Goal: Task Accomplishment & Management: Use online tool/utility

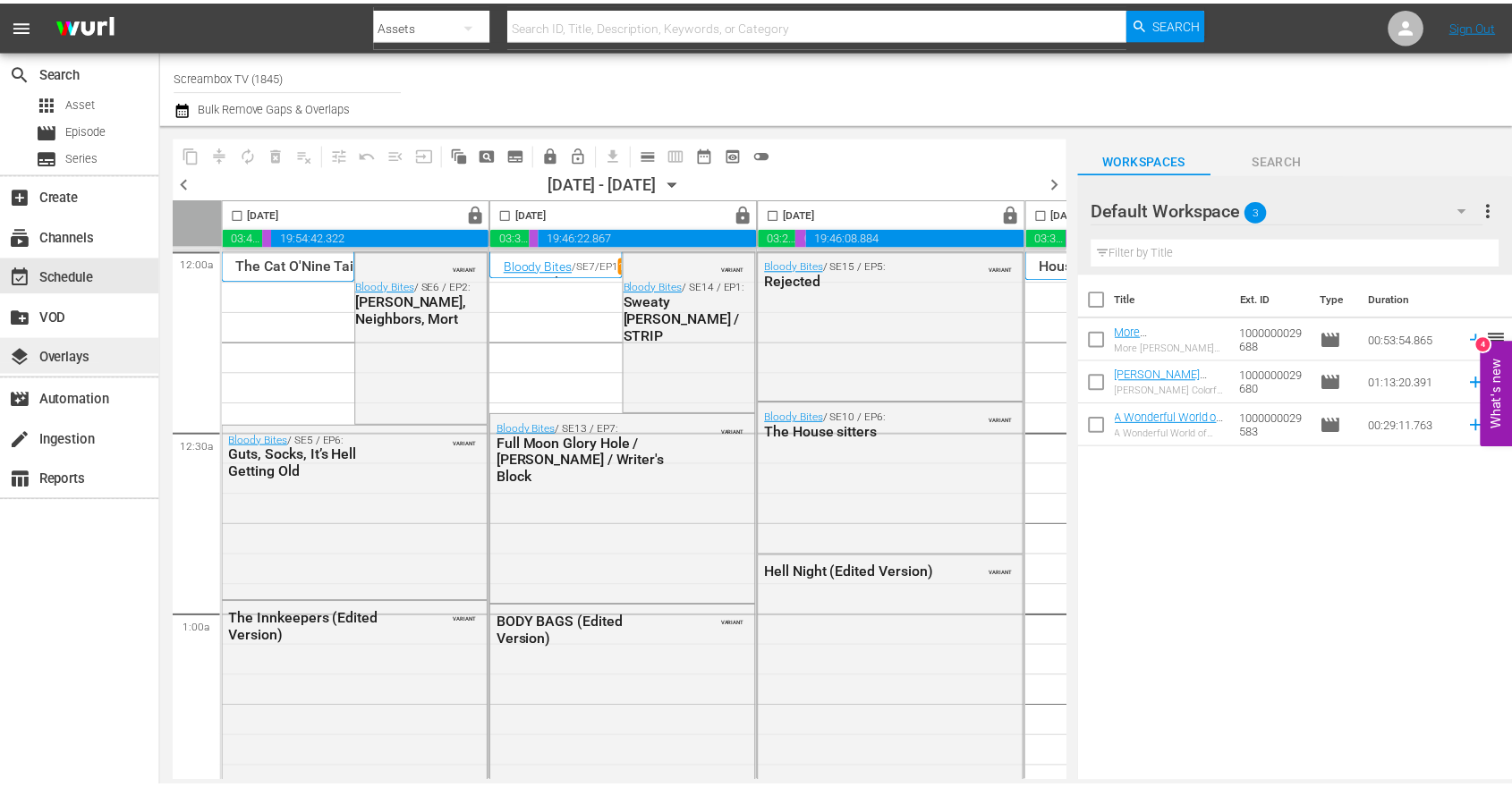
scroll to position [6895, 1046]
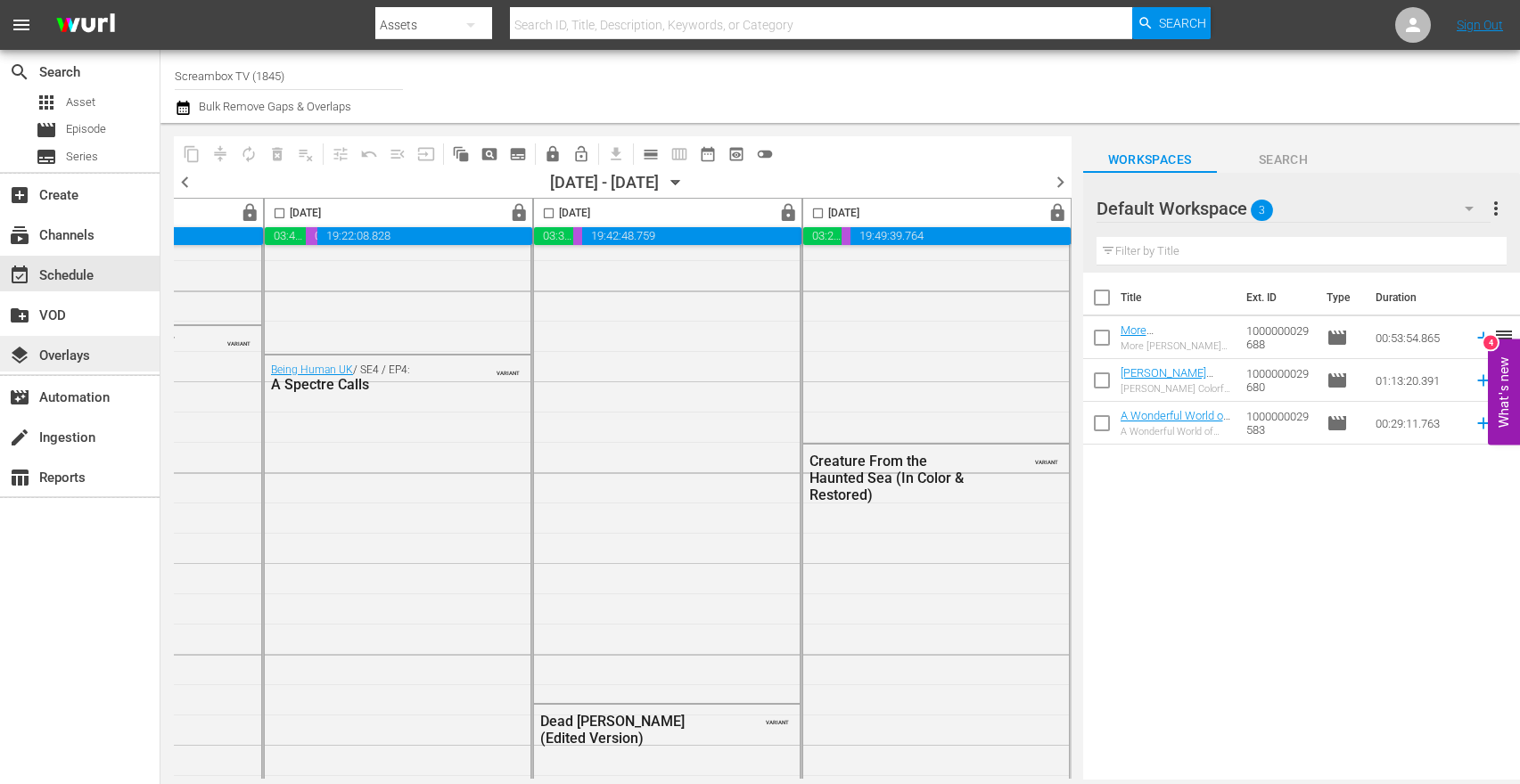
click at [62, 352] on div "layers Overlays" at bounding box center [49, 352] width 100 height 16
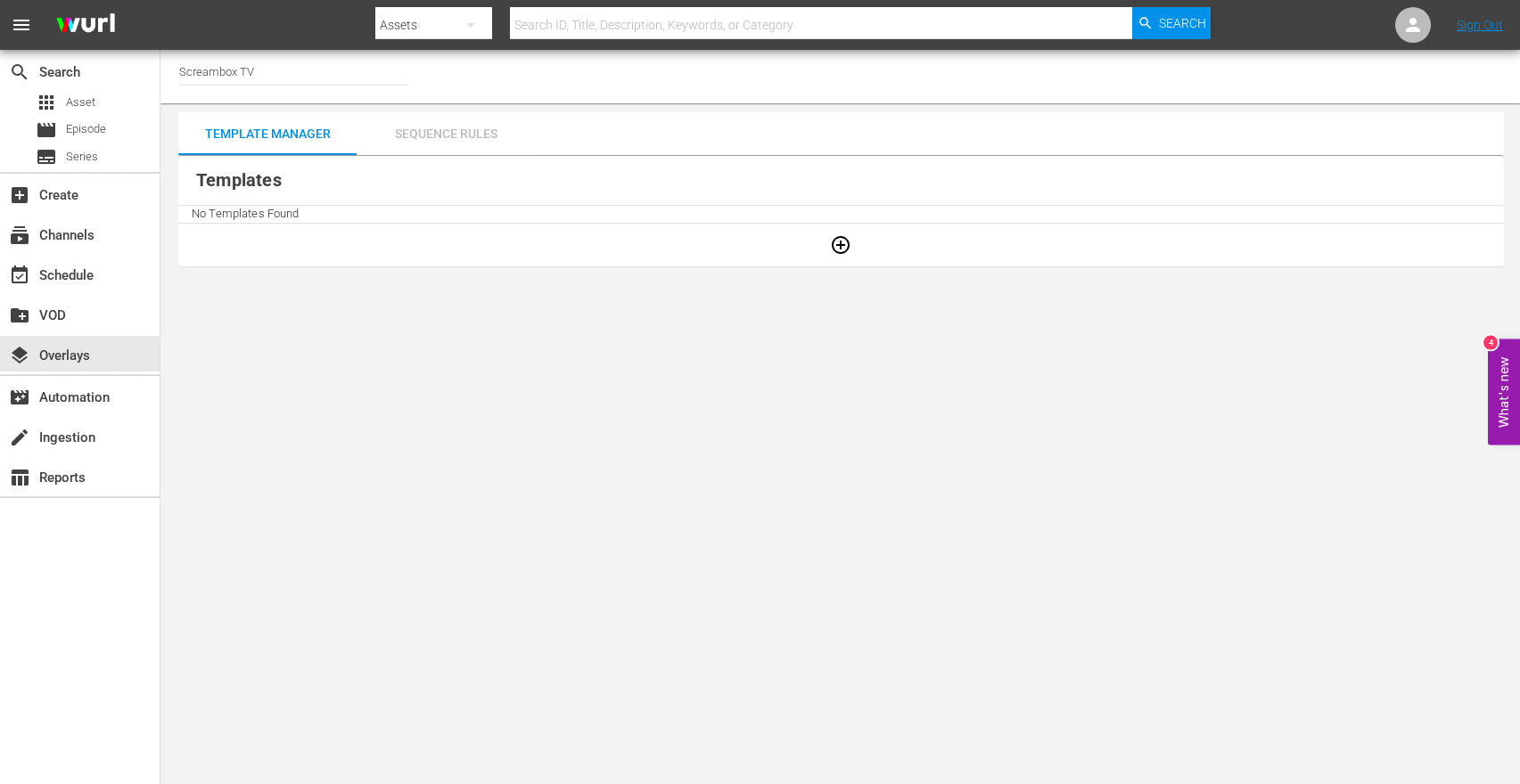
click at [429, 127] on div "Sequence Rules" at bounding box center [446, 134] width 179 height 43
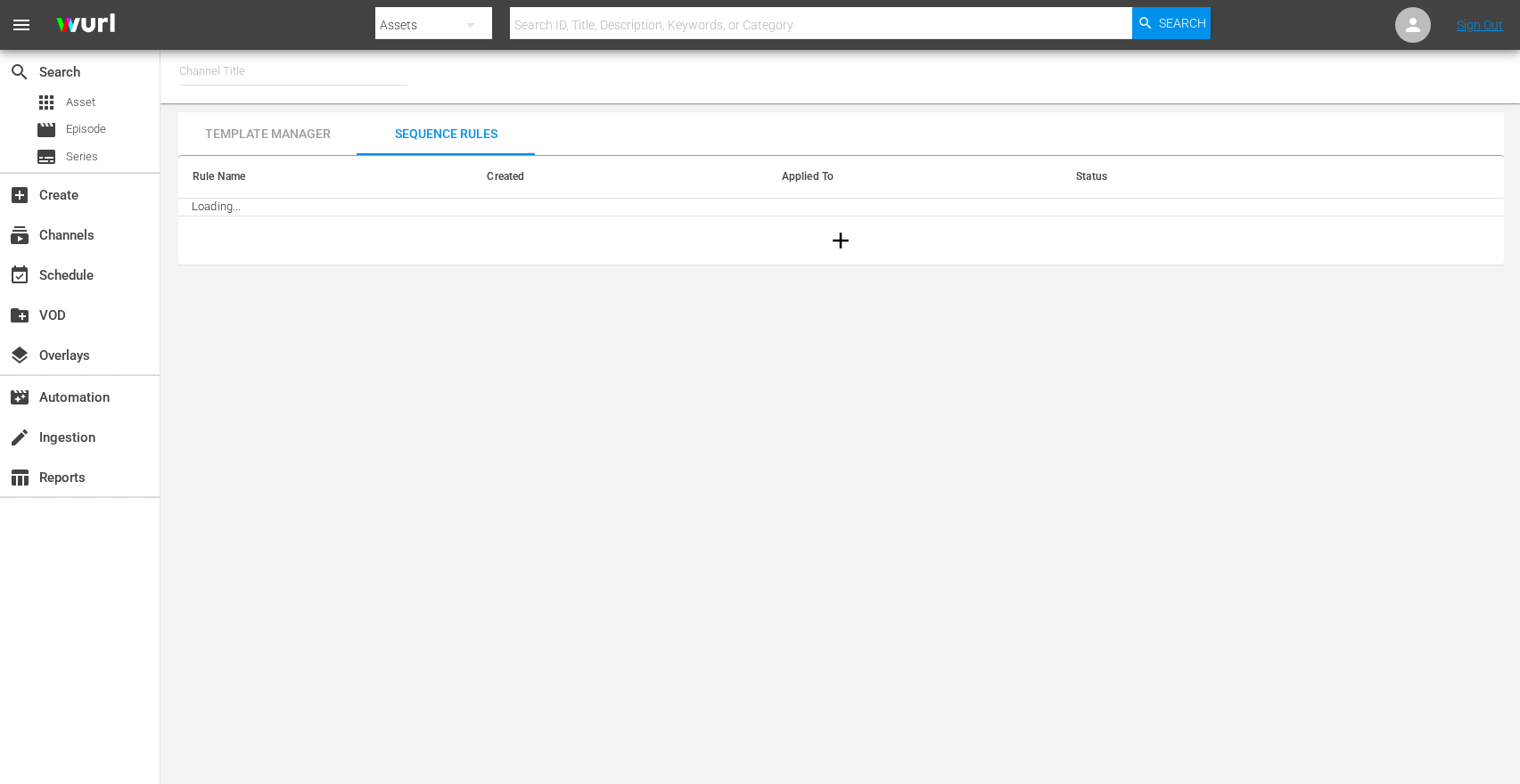
type input "Screambox TV (1845)"
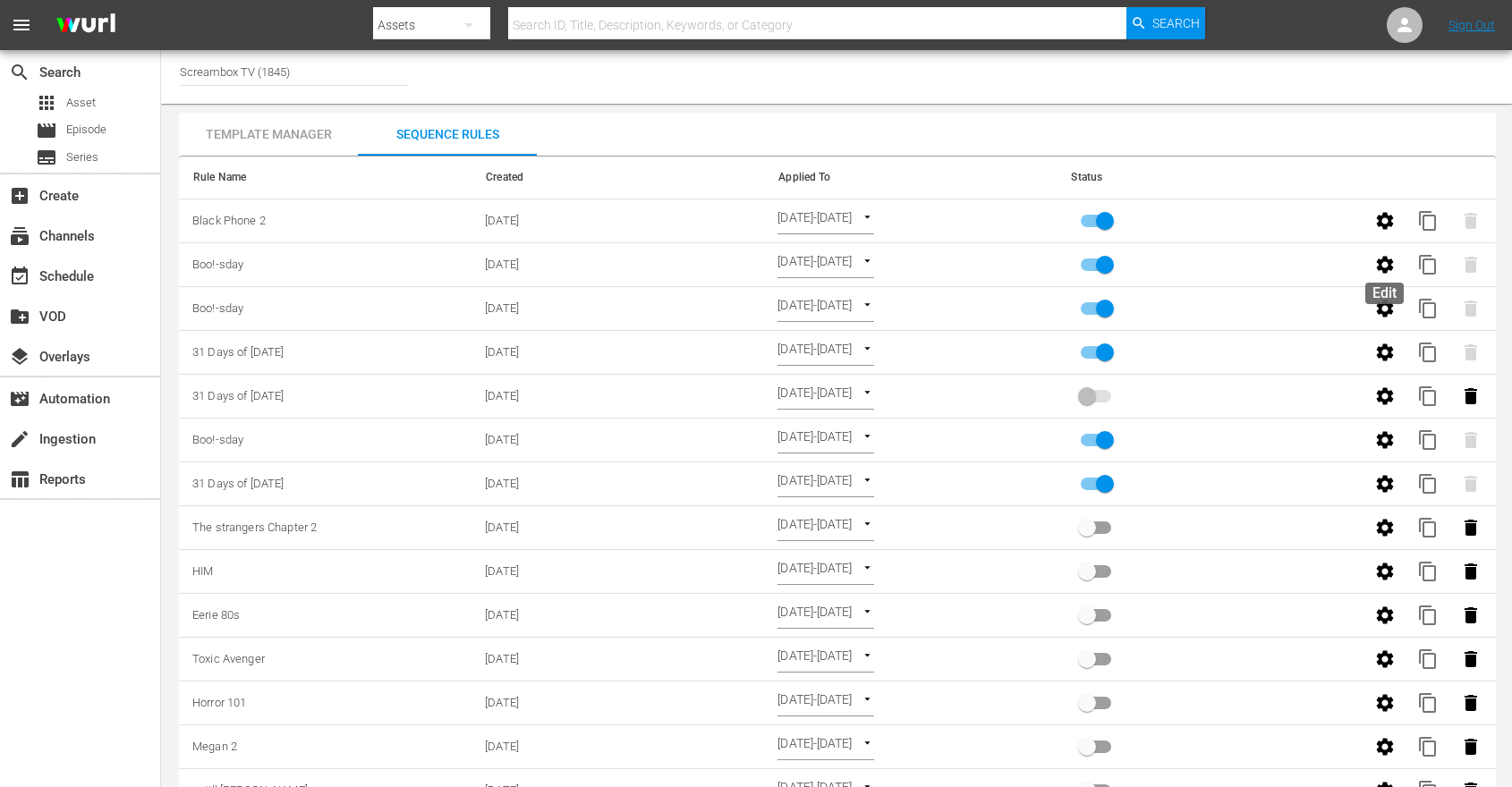
click at [1380, 260] on icon "button" at bounding box center [1384, 264] width 17 height 17
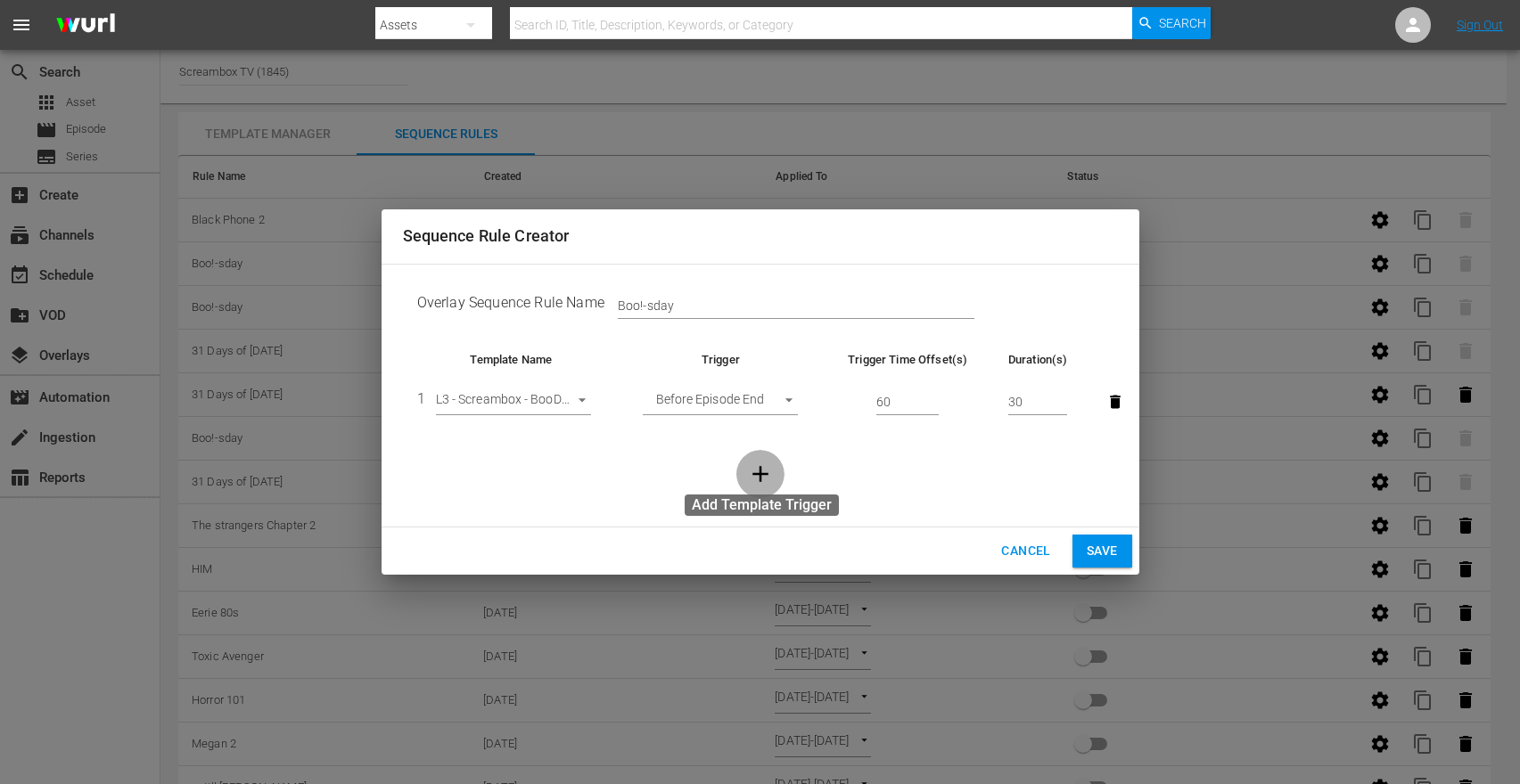
click at [764, 479] on icon "button" at bounding box center [760, 474] width 27 height 27
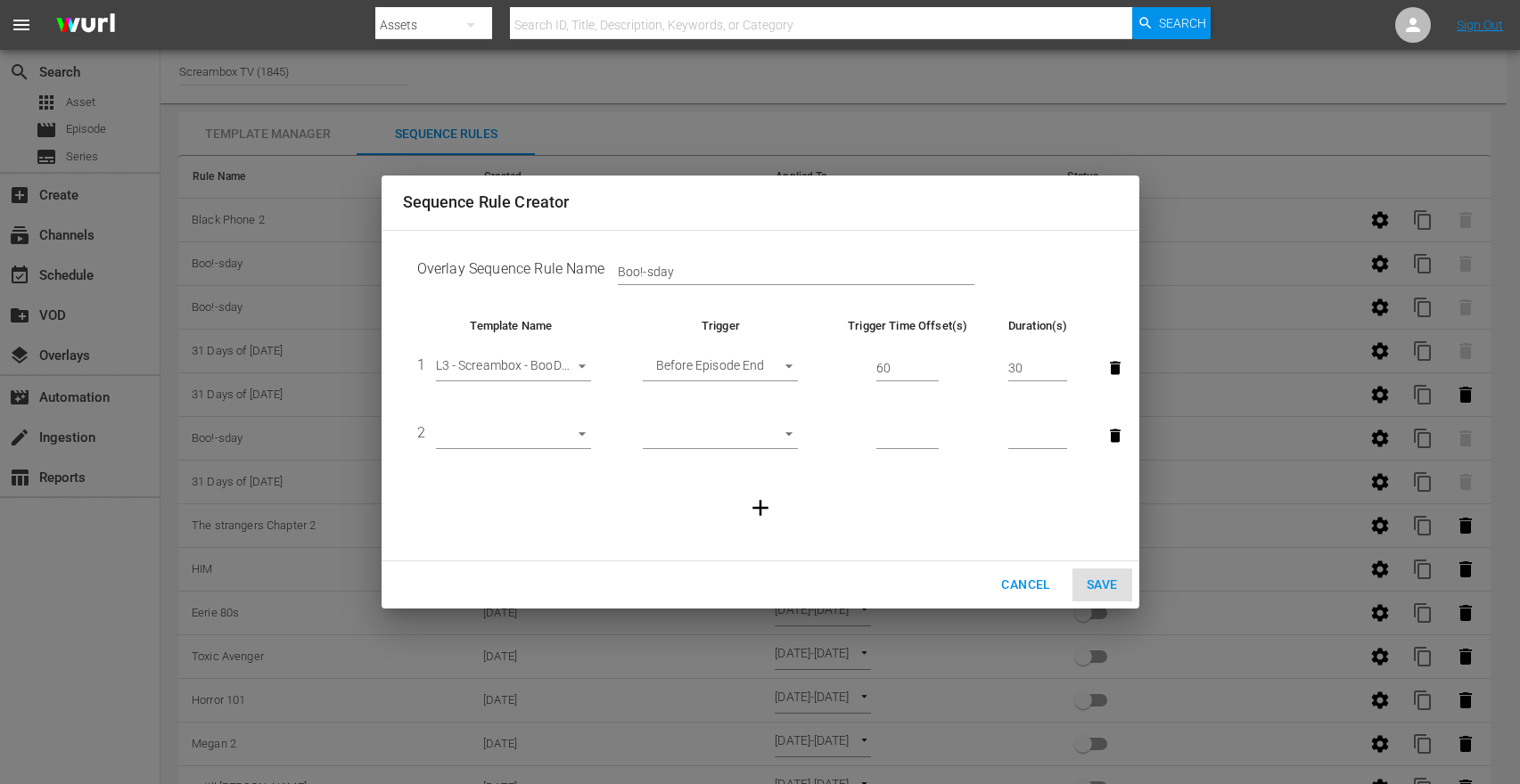
click at [564, 440] on body "menu Search By Assets Search ID, Title, Description, Keywords, or Category Sear…" at bounding box center [760, 392] width 1520 height 784
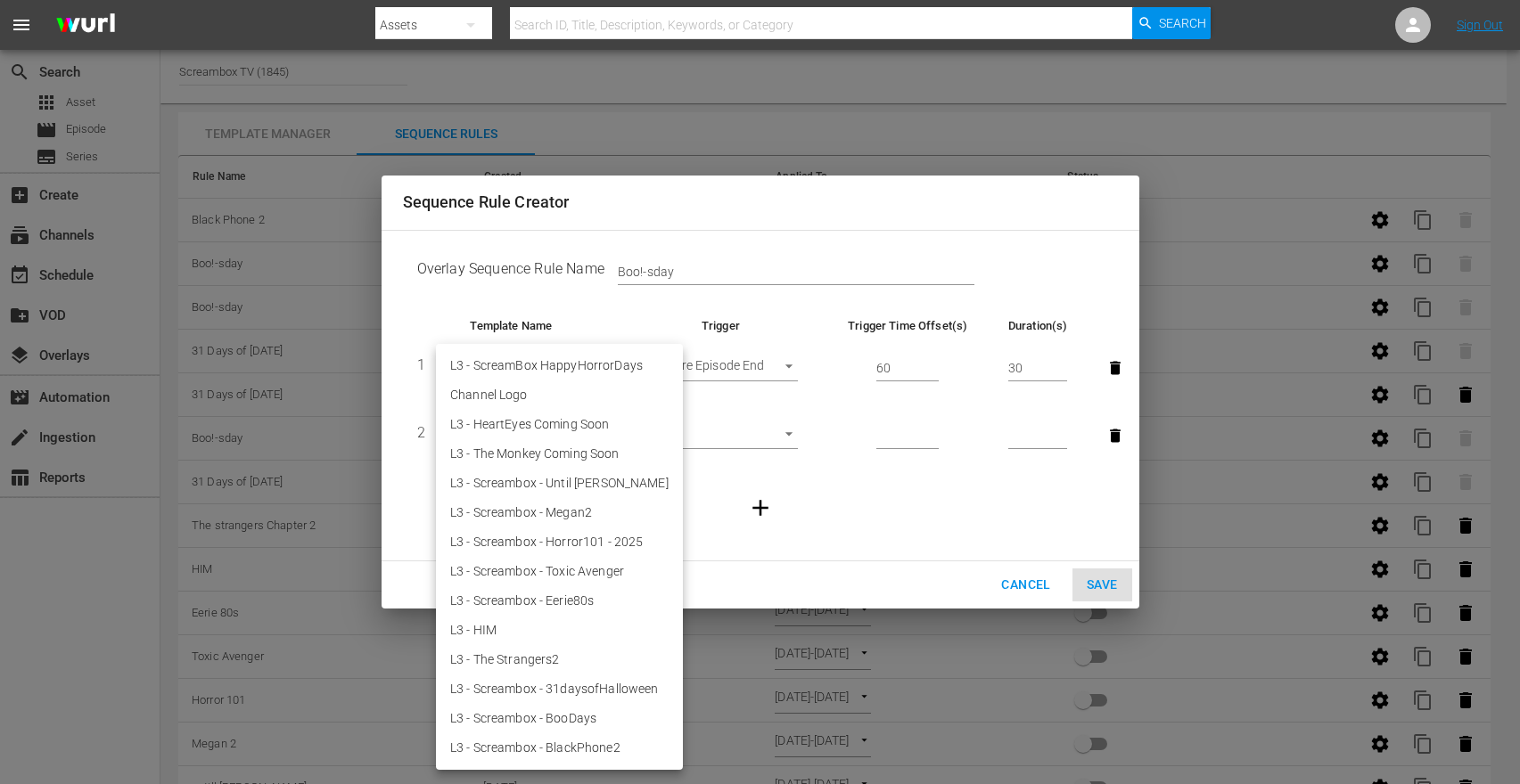
click at [539, 397] on li "Channel Logo" at bounding box center [559, 395] width 247 height 30
type input "29225"
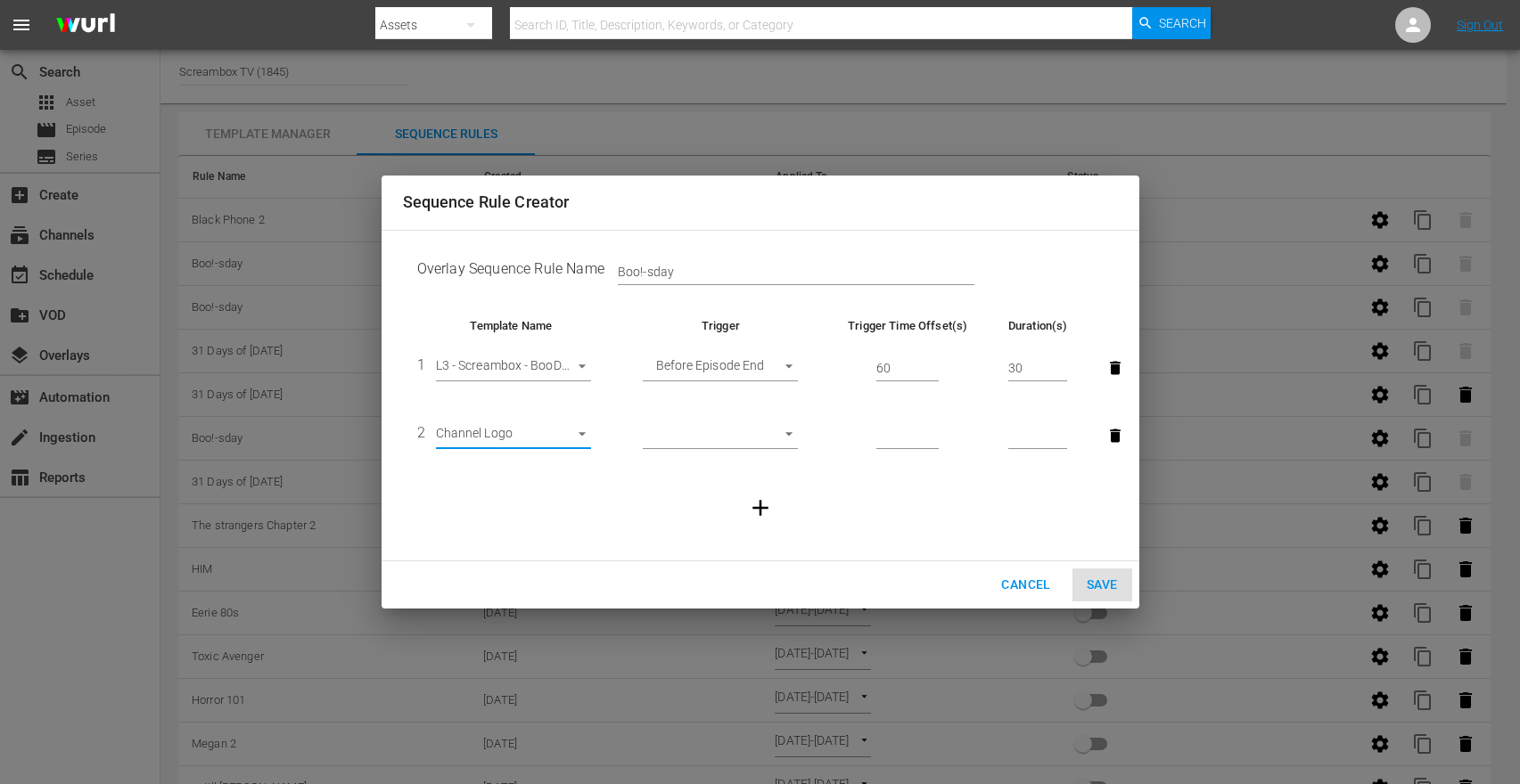
click at [760, 432] on body "menu Search By Assets Search ID, Title, Description, Keywords, or Category Sear…" at bounding box center [760, 392] width 1520 height 784
click at [713, 578] on li "Backfill" at bounding box center [720, 583] width 155 height 30
type input "BACKFILL"
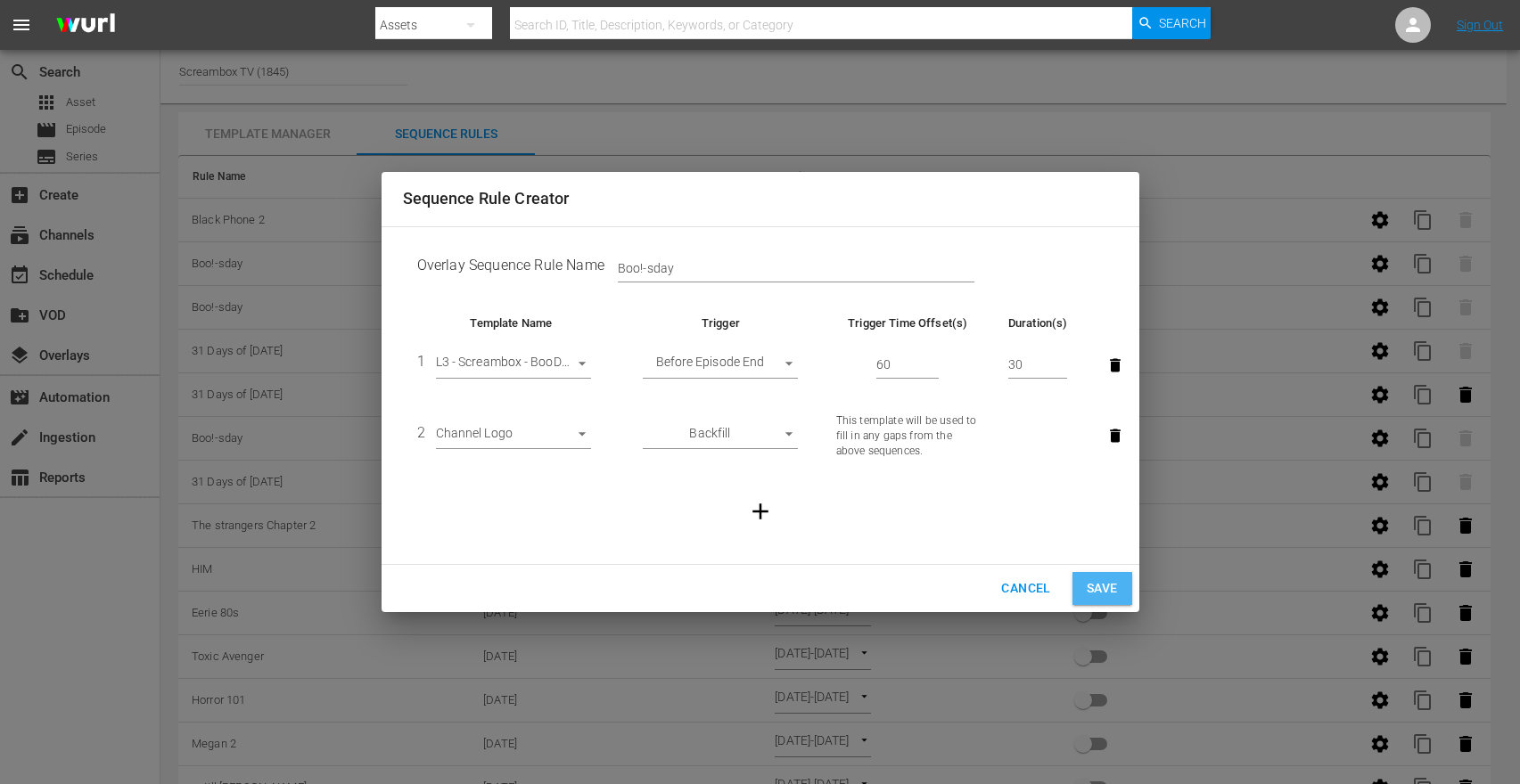
click at [1105, 585] on span "Save" at bounding box center [1102, 589] width 32 height 22
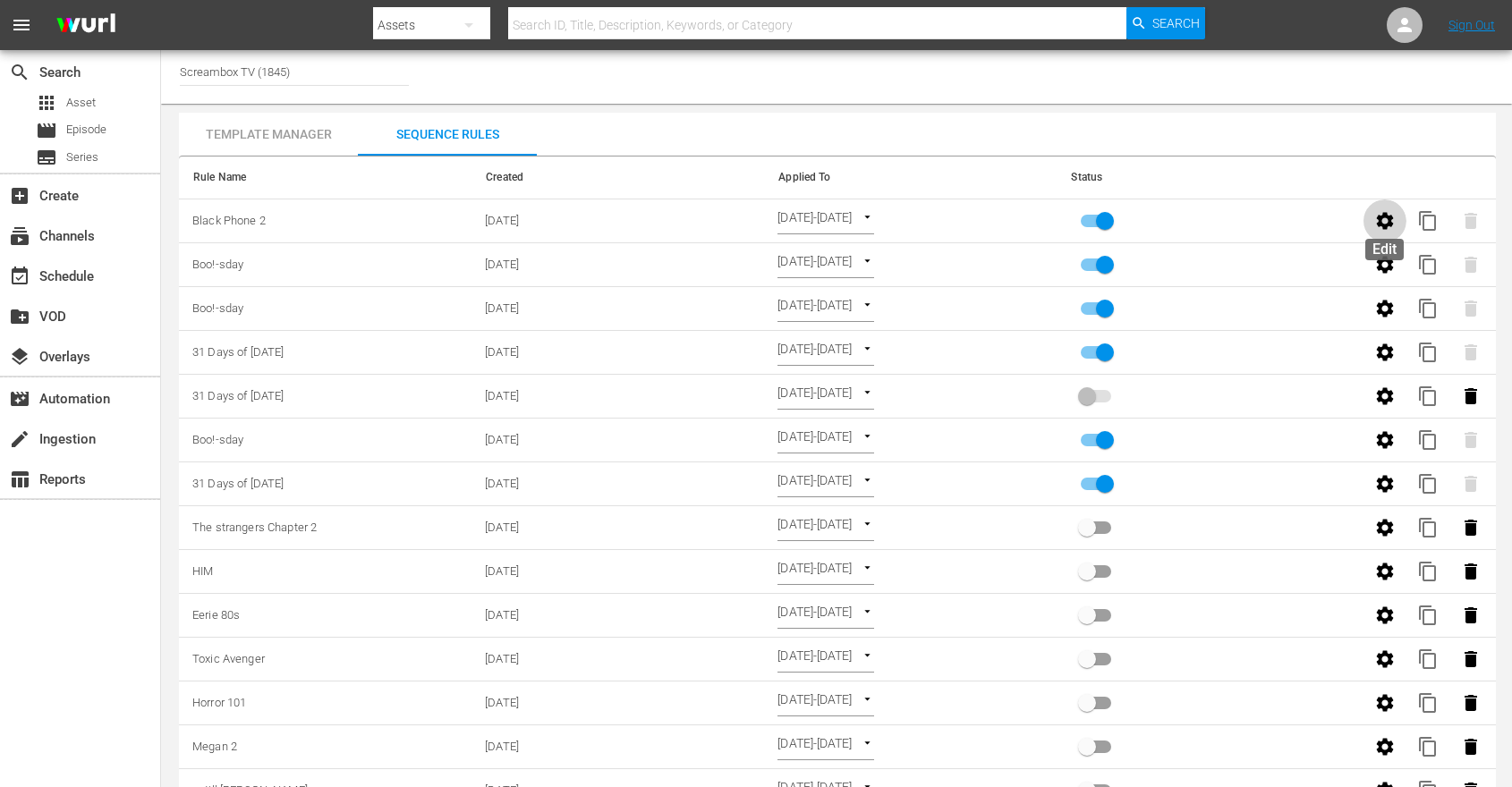
click at [1389, 218] on icon "button" at bounding box center [1384, 220] width 17 height 17
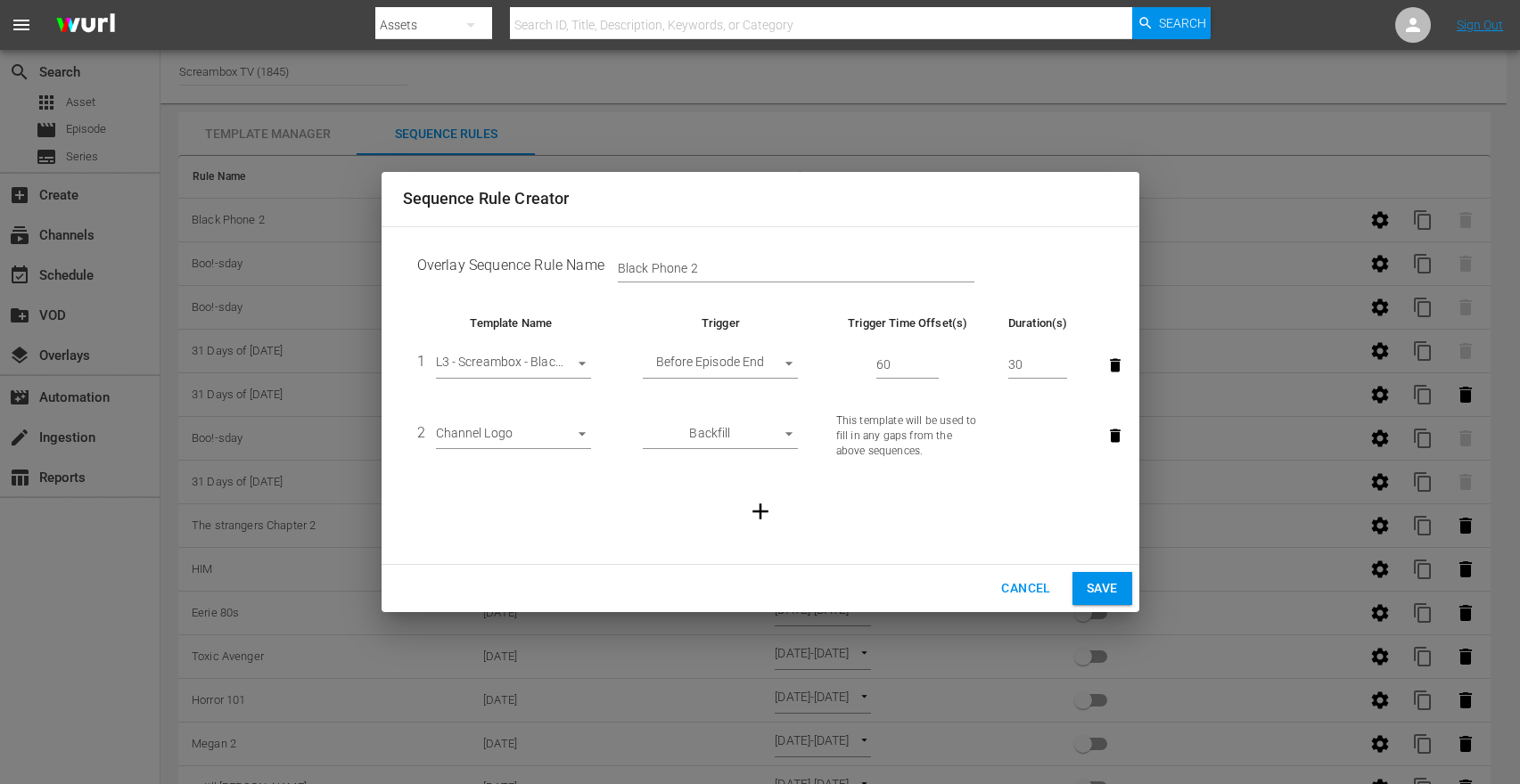
click at [1030, 590] on span "Cancel" at bounding box center [1025, 589] width 49 height 22
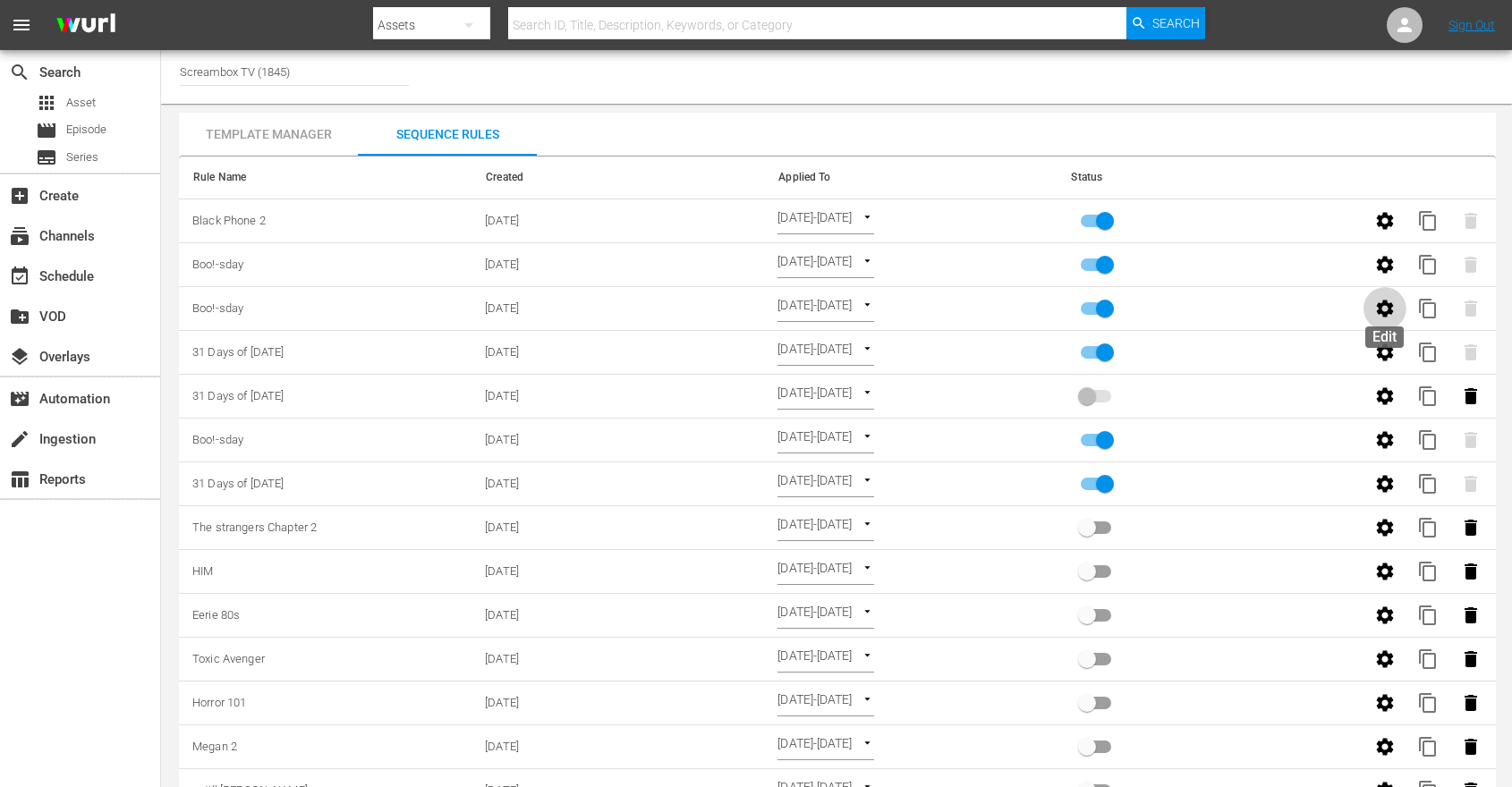
click at [1391, 312] on icon "button" at bounding box center [1384, 308] width 17 height 17
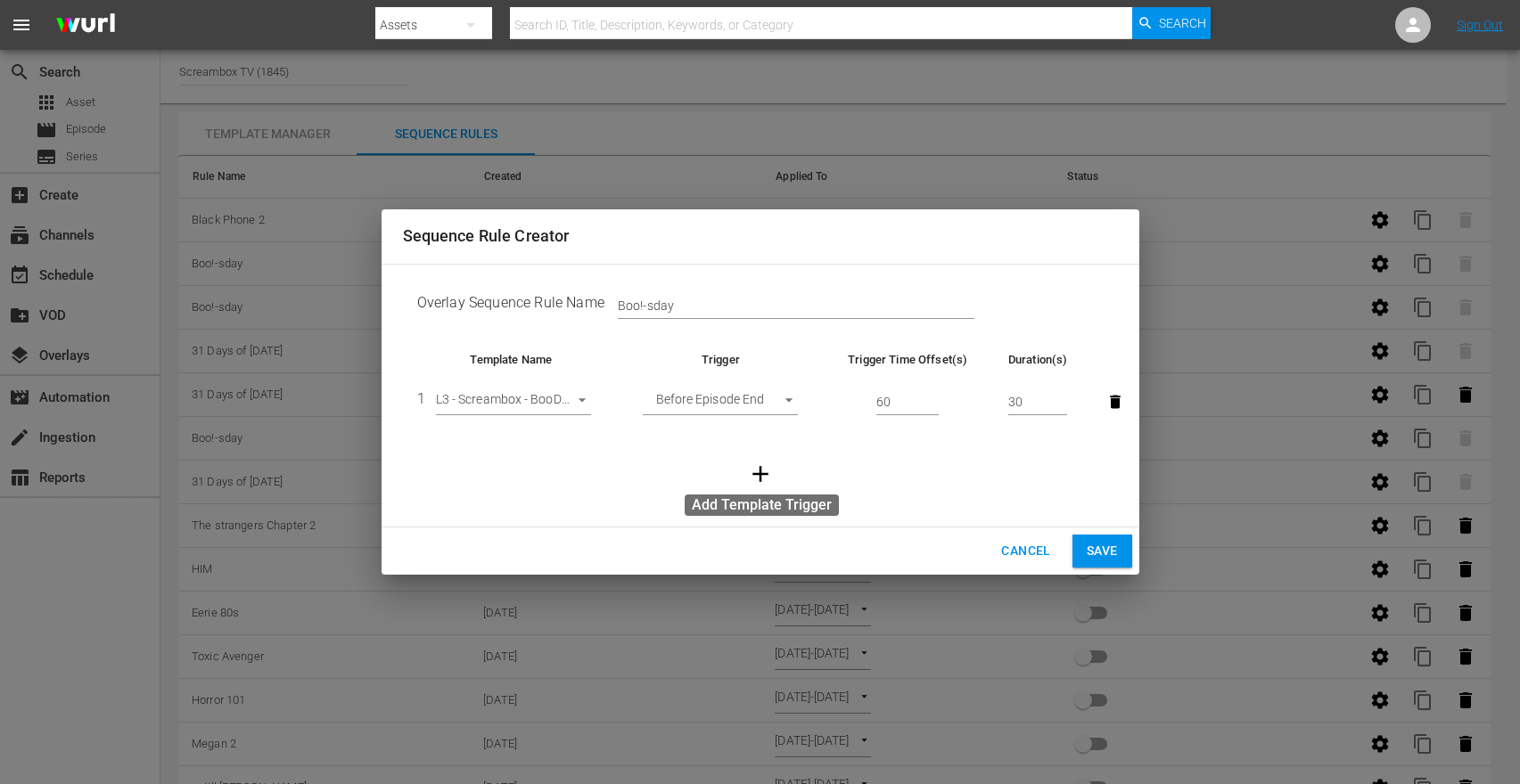
click at [768, 474] on icon "button" at bounding box center [760, 474] width 27 height 27
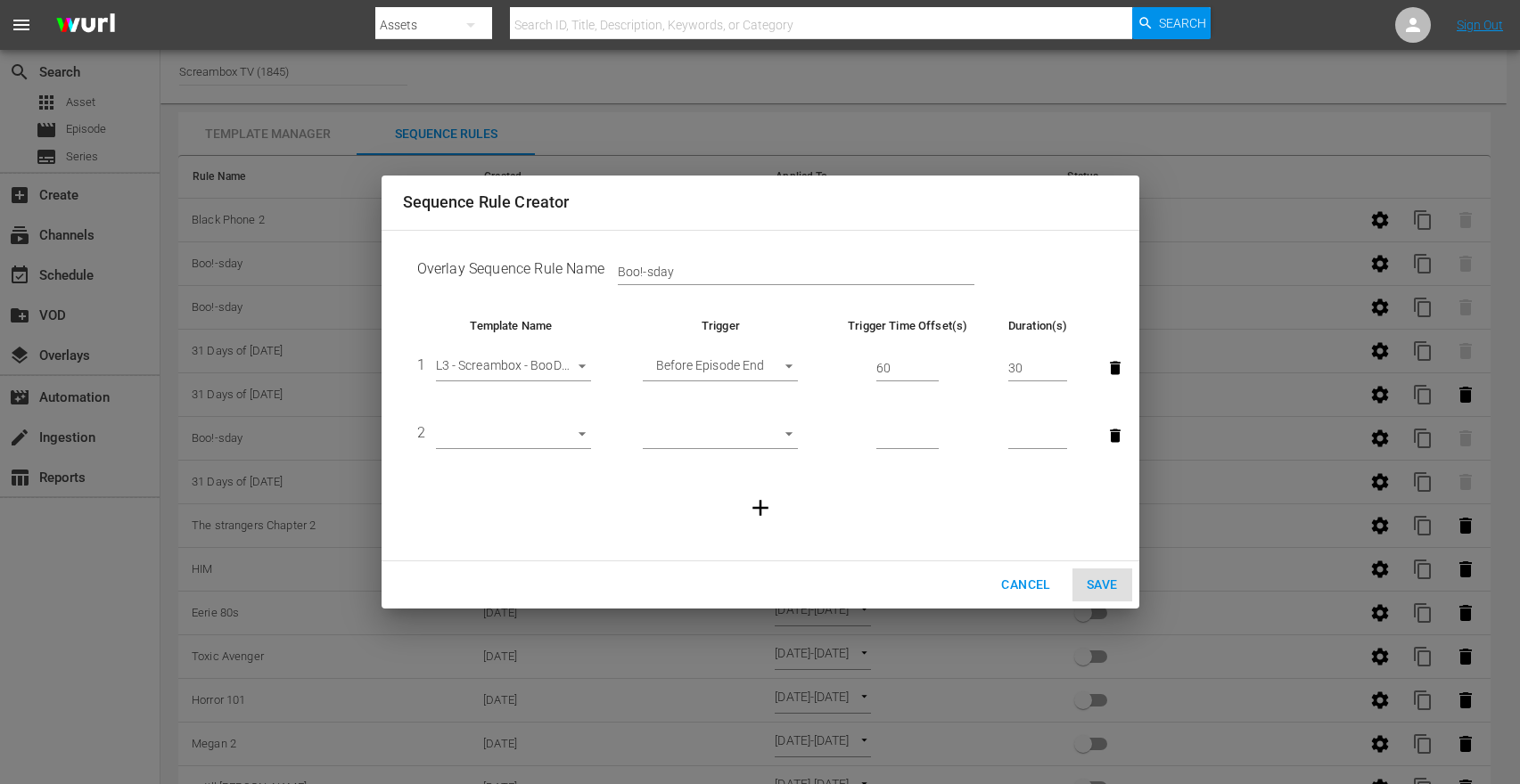
click at [509, 424] on body "menu Search By Assets Search ID, Title, Description, Keywords, or Category Sear…" at bounding box center [760, 392] width 1520 height 784
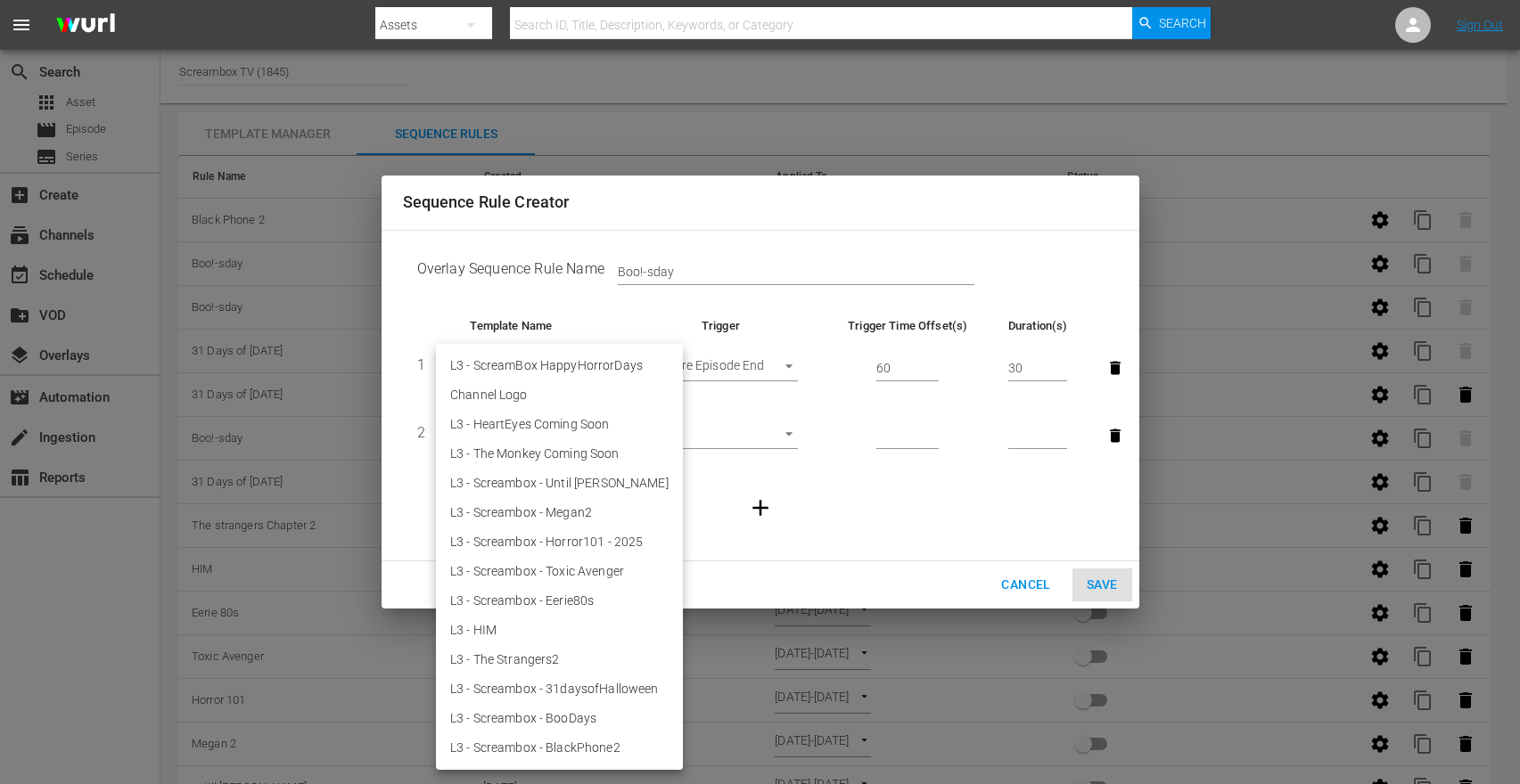
click at [514, 393] on li "Channel Logo" at bounding box center [559, 395] width 247 height 30
type input "29225"
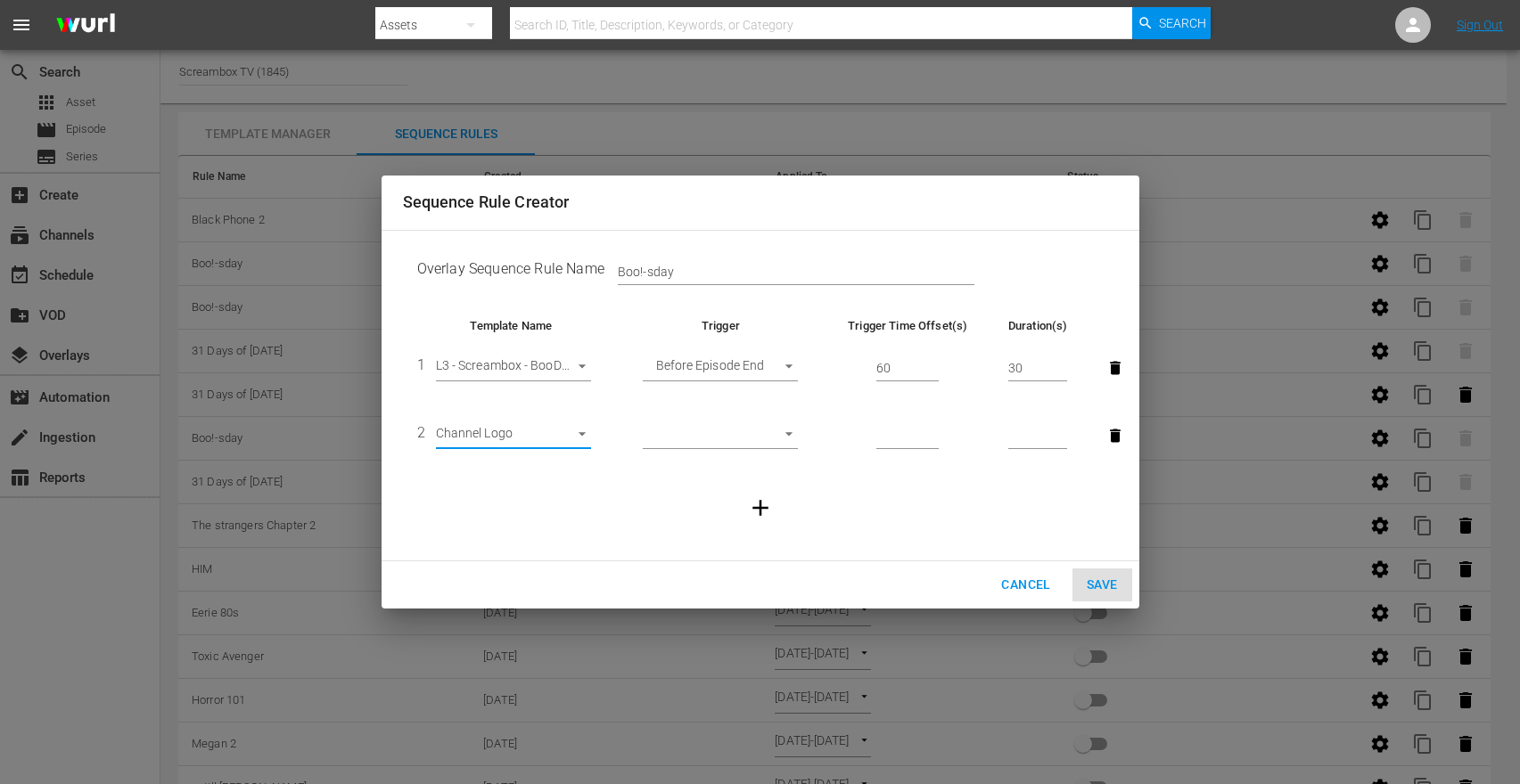
click at [718, 430] on body "menu Search By Assets Search ID, Title, Description, Keywords, or Category Sear…" at bounding box center [760, 392] width 1520 height 784
click at [701, 581] on li "Backfill" at bounding box center [720, 583] width 155 height 30
type input "BACKFILL"
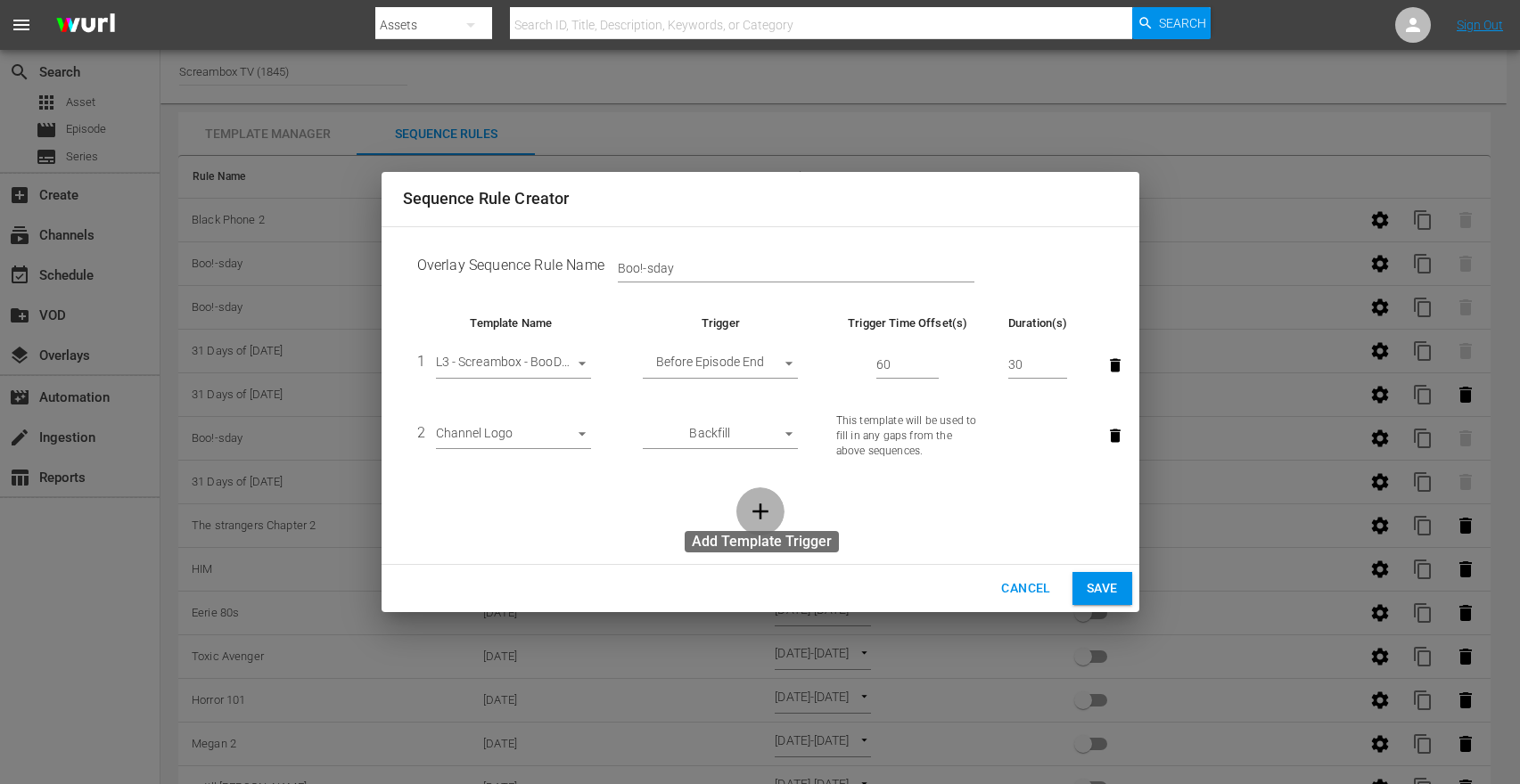
click at [761, 511] on icon "button" at bounding box center [760, 512] width 16 height 16
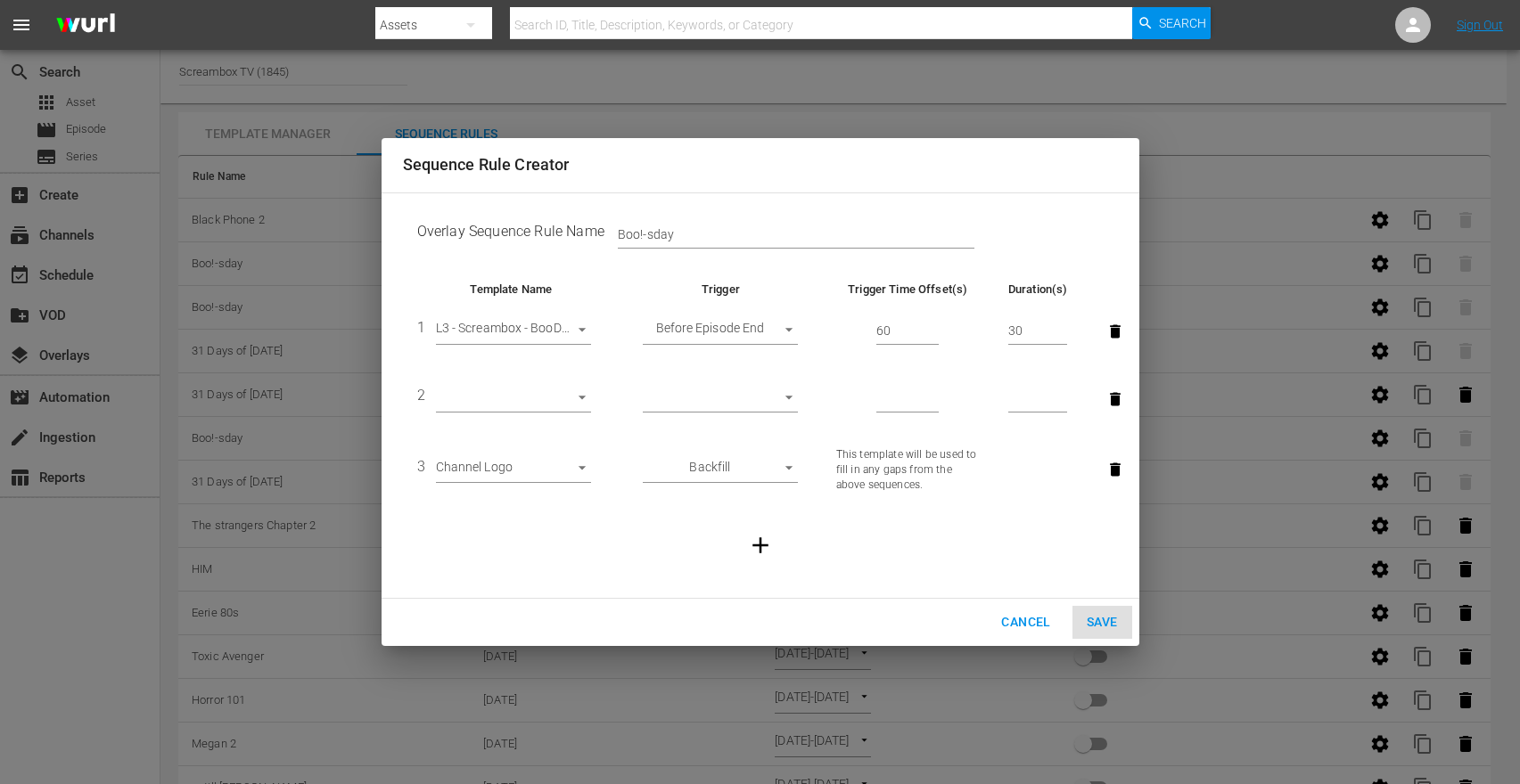
click at [770, 396] on body "menu Search By Assets Search ID, Title, Description, Keywords, or Category Sear…" at bounding box center [760, 392] width 1520 height 784
click at [1121, 394] on div at bounding box center [760, 392] width 1520 height 784
click at [1117, 397] on icon "button" at bounding box center [1116, 399] width 11 height 13
type input "29225"
type input "BACKFILL"
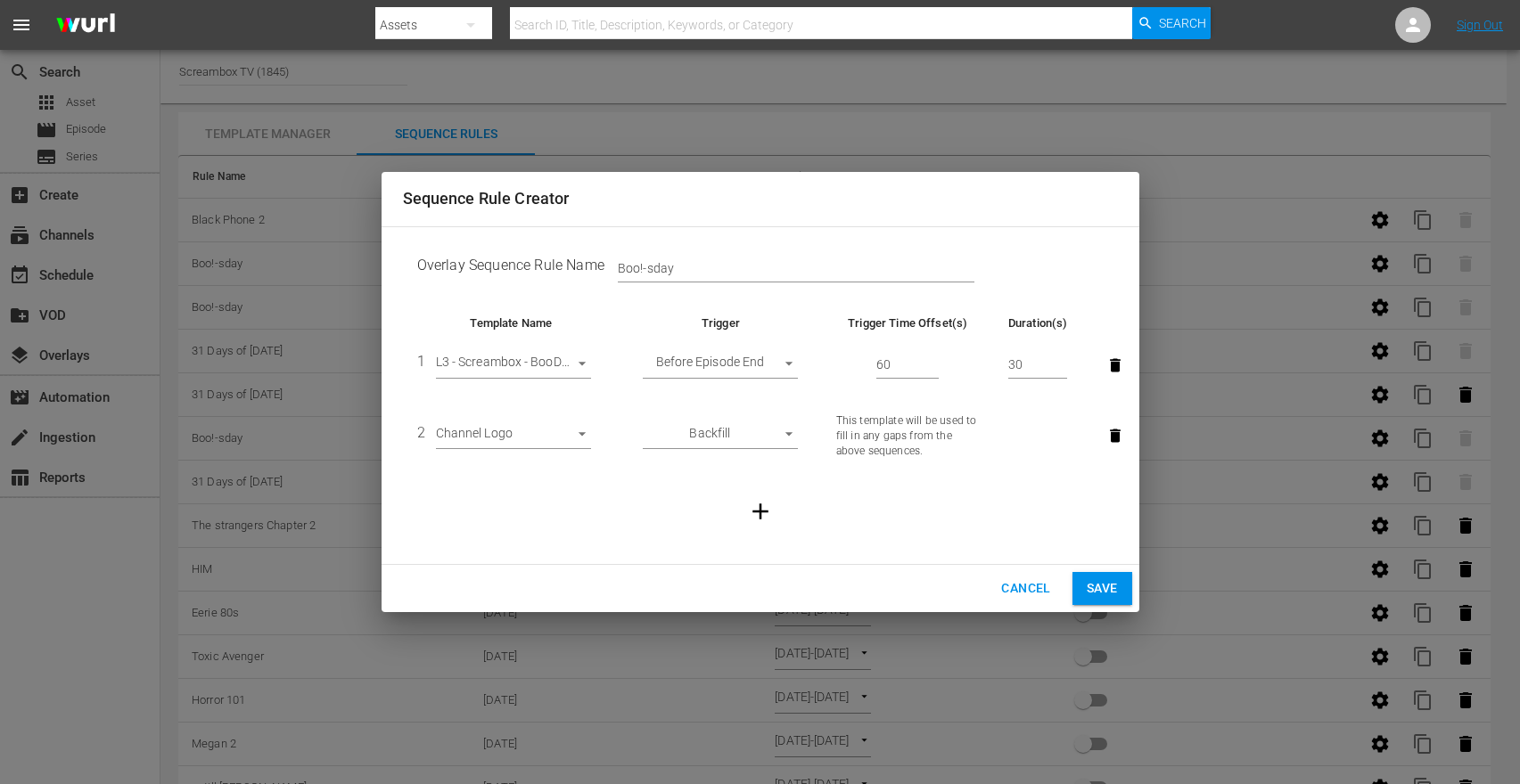
click at [1105, 584] on span "Save" at bounding box center [1102, 589] width 32 height 22
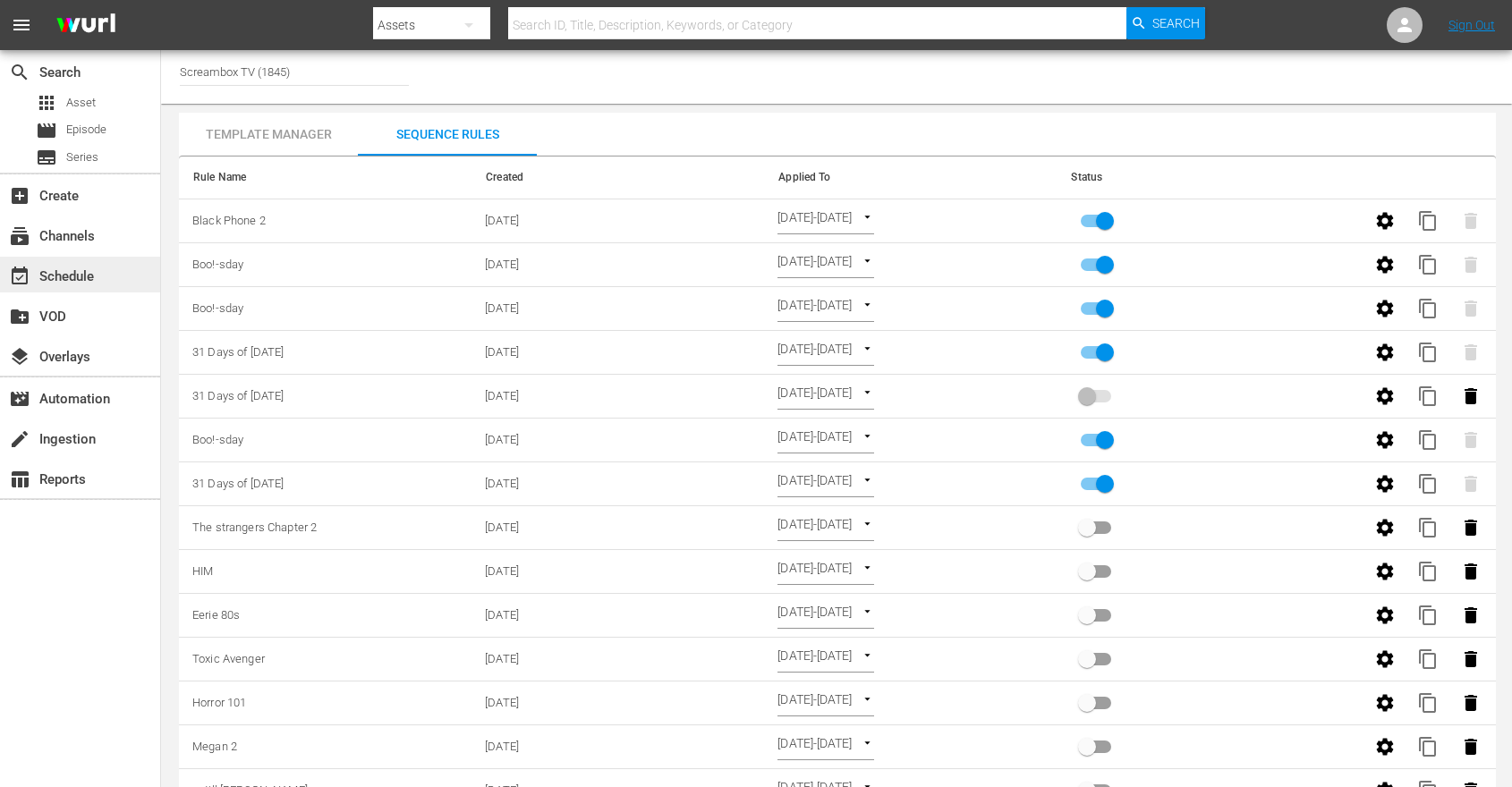
click at [66, 269] on div "event_available Schedule" at bounding box center [49, 274] width 100 height 16
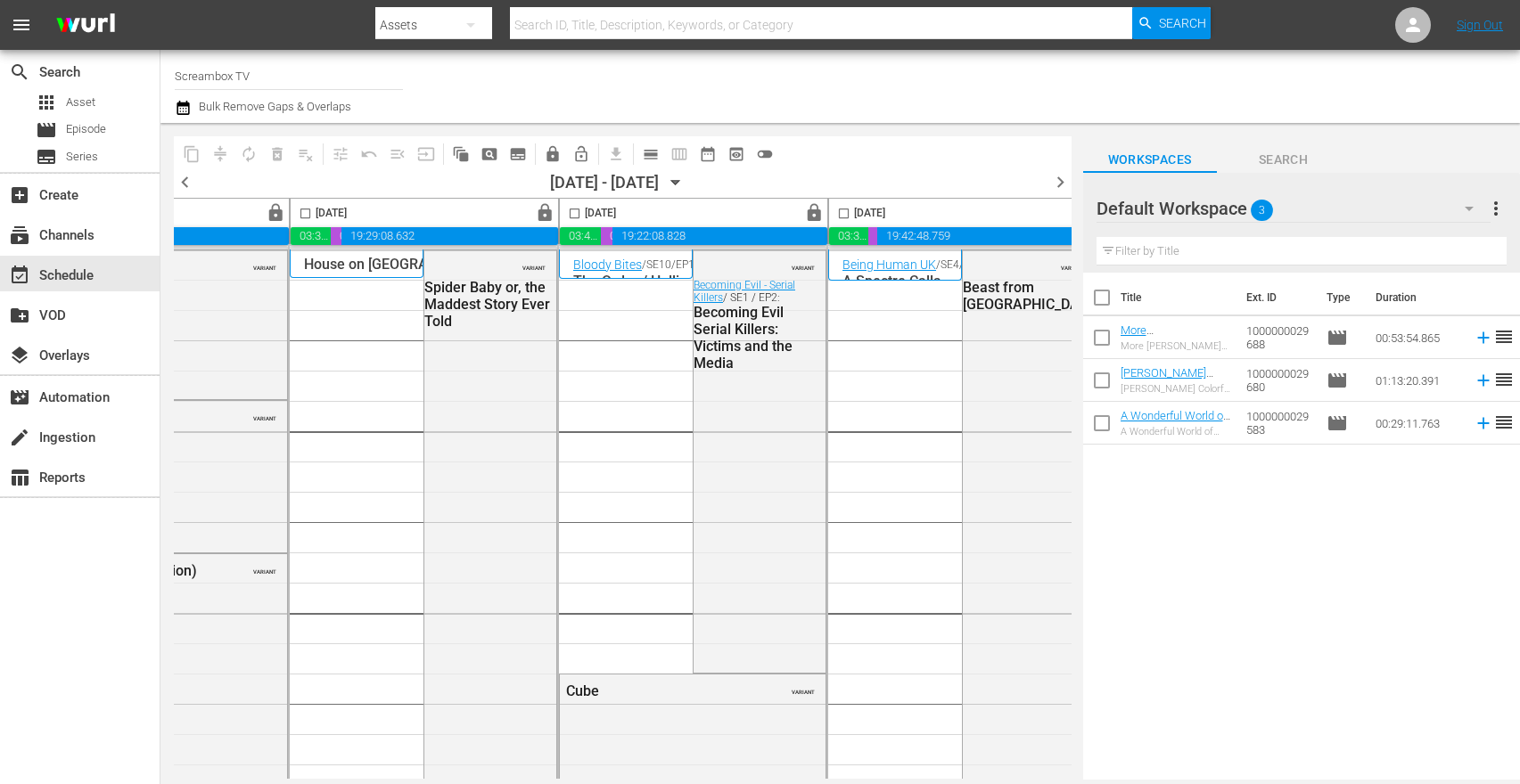
scroll to position [0, 1043]
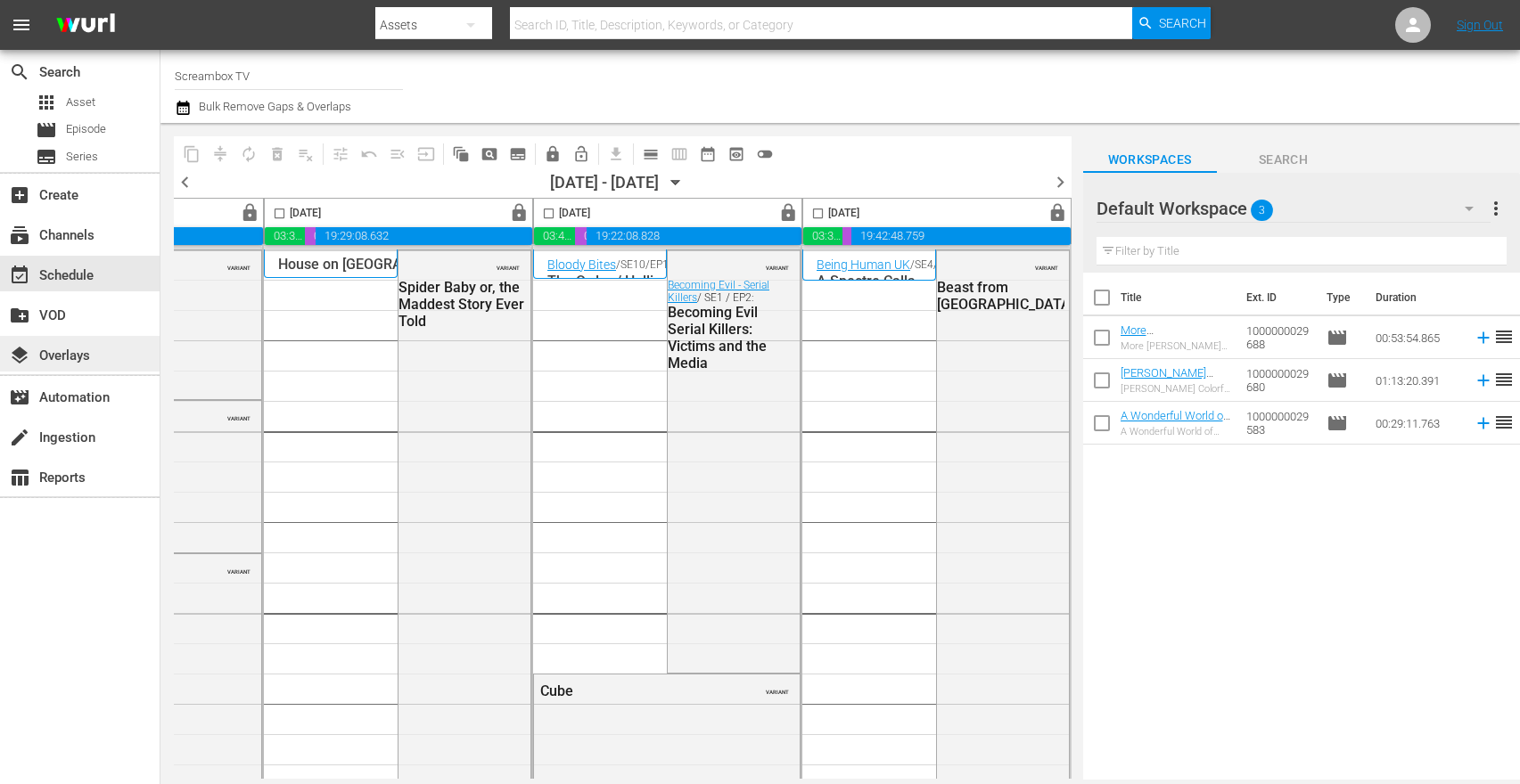
click at [70, 359] on div "layers Overlays" at bounding box center [49, 352] width 100 height 16
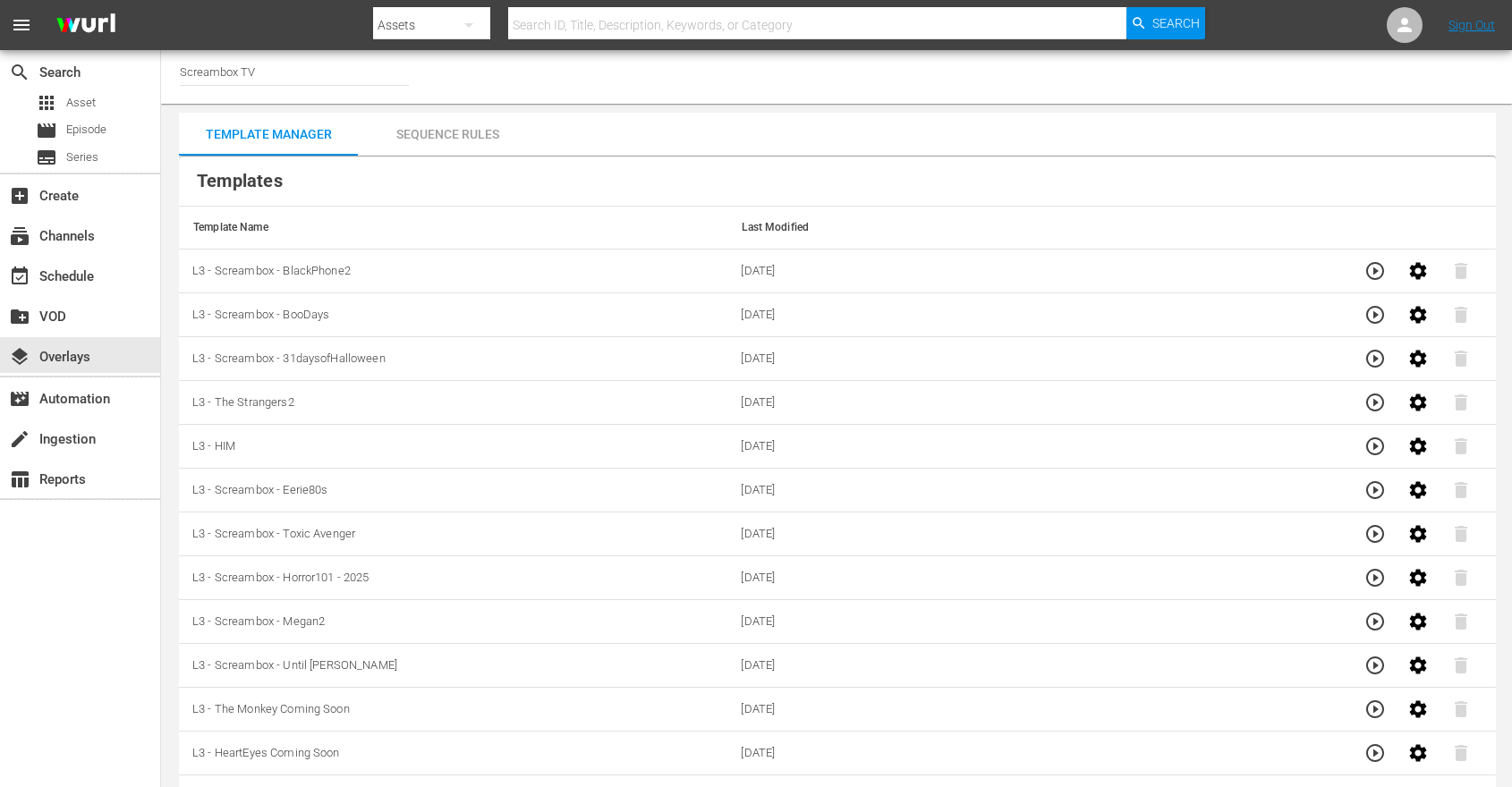
click at [479, 132] on div "Sequence Rules" at bounding box center [447, 134] width 179 height 43
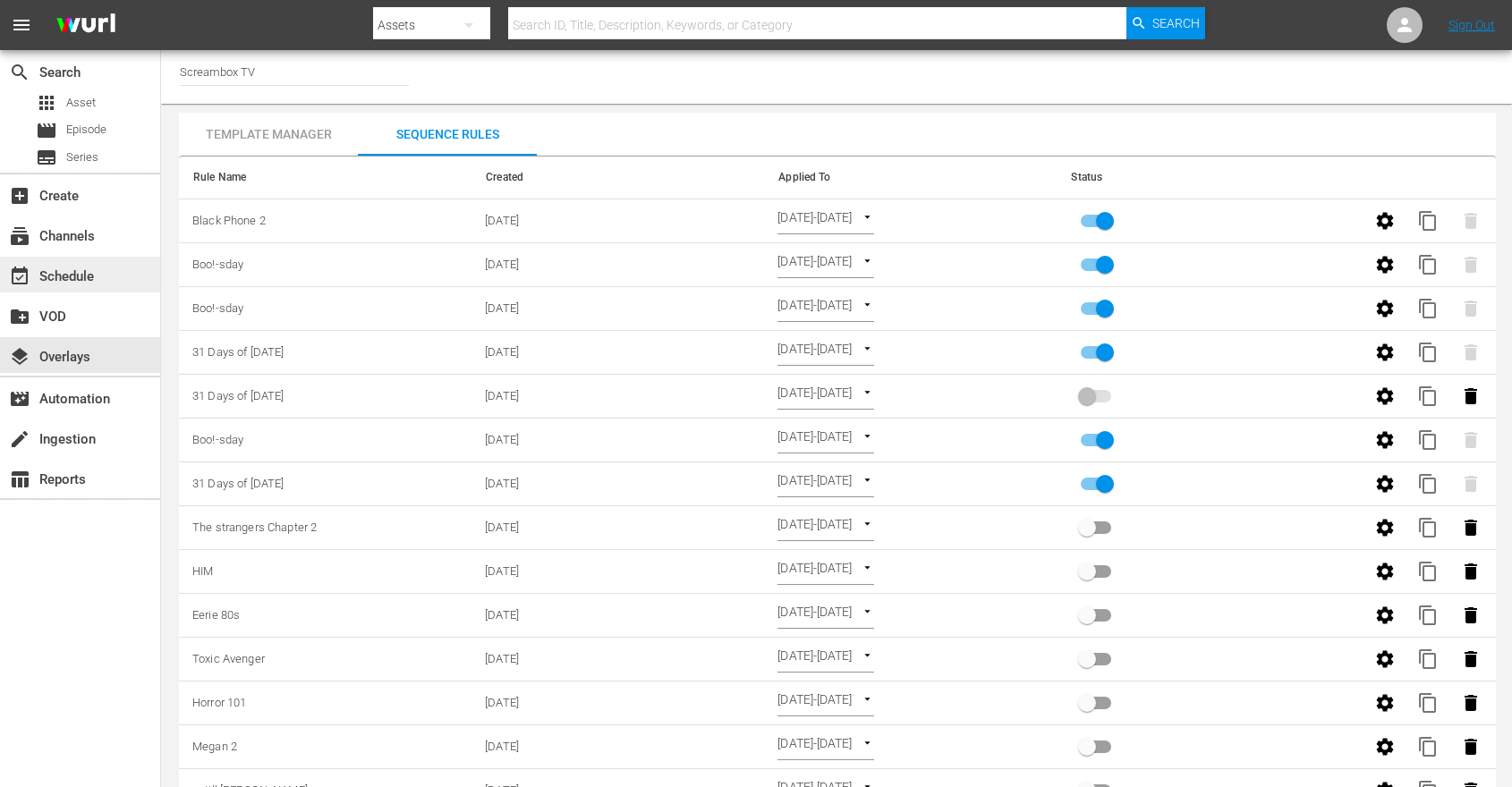
click at [97, 274] on div "event_available Schedule" at bounding box center [49, 274] width 100 height 16
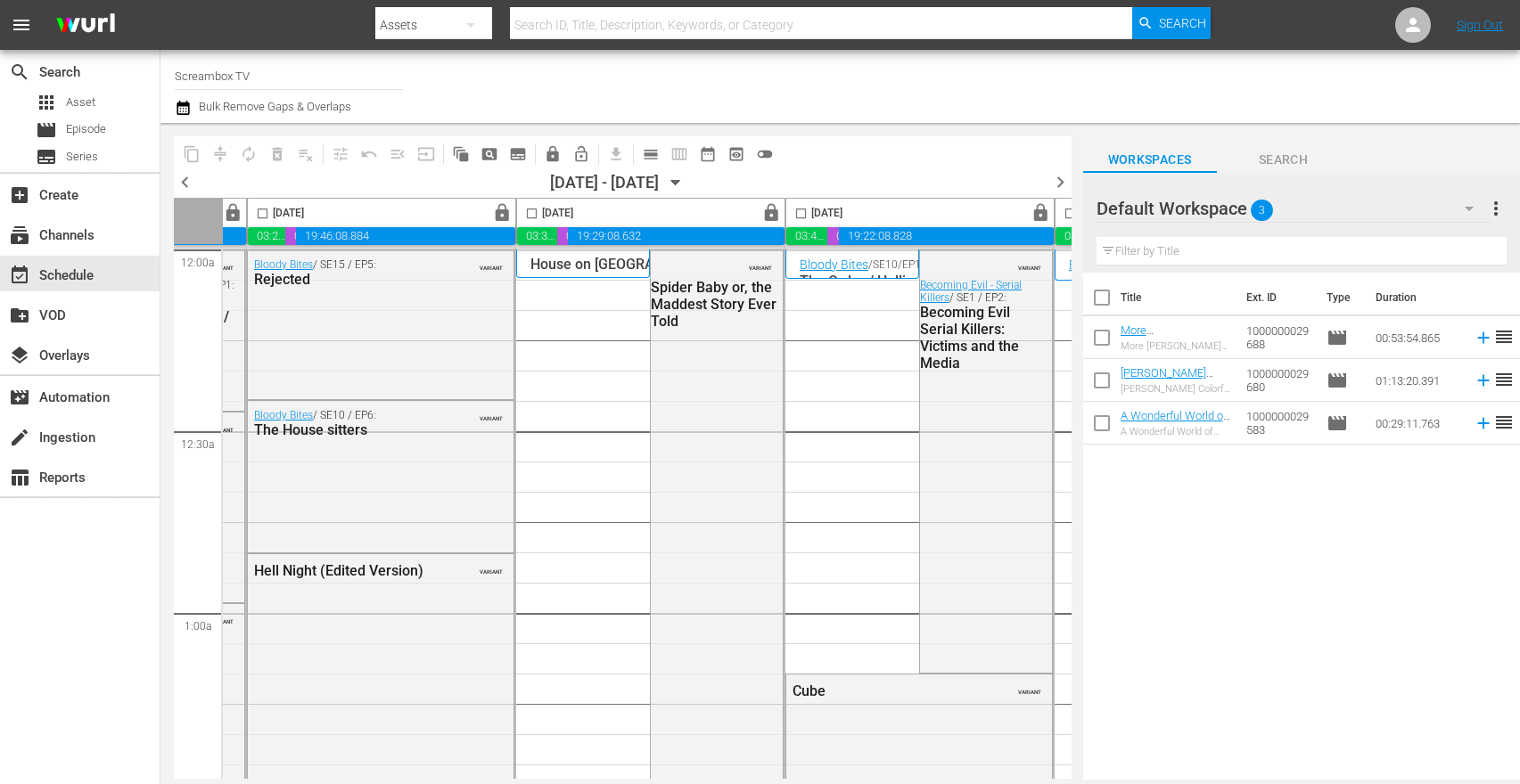
scroll to position [0, 1007]
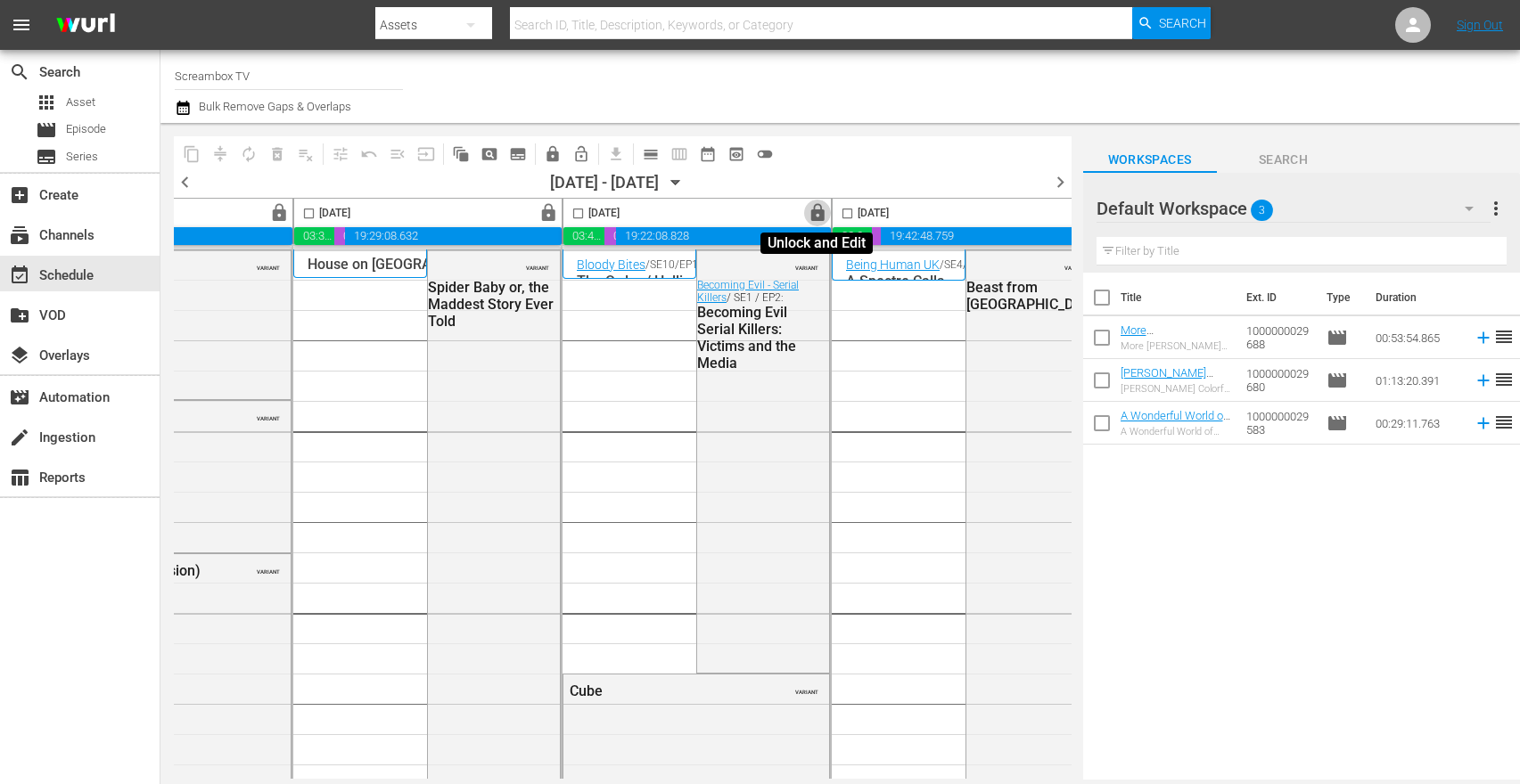
click at [815, 211] on span "lock" at bounding box center [818, 214] width 20 height 20
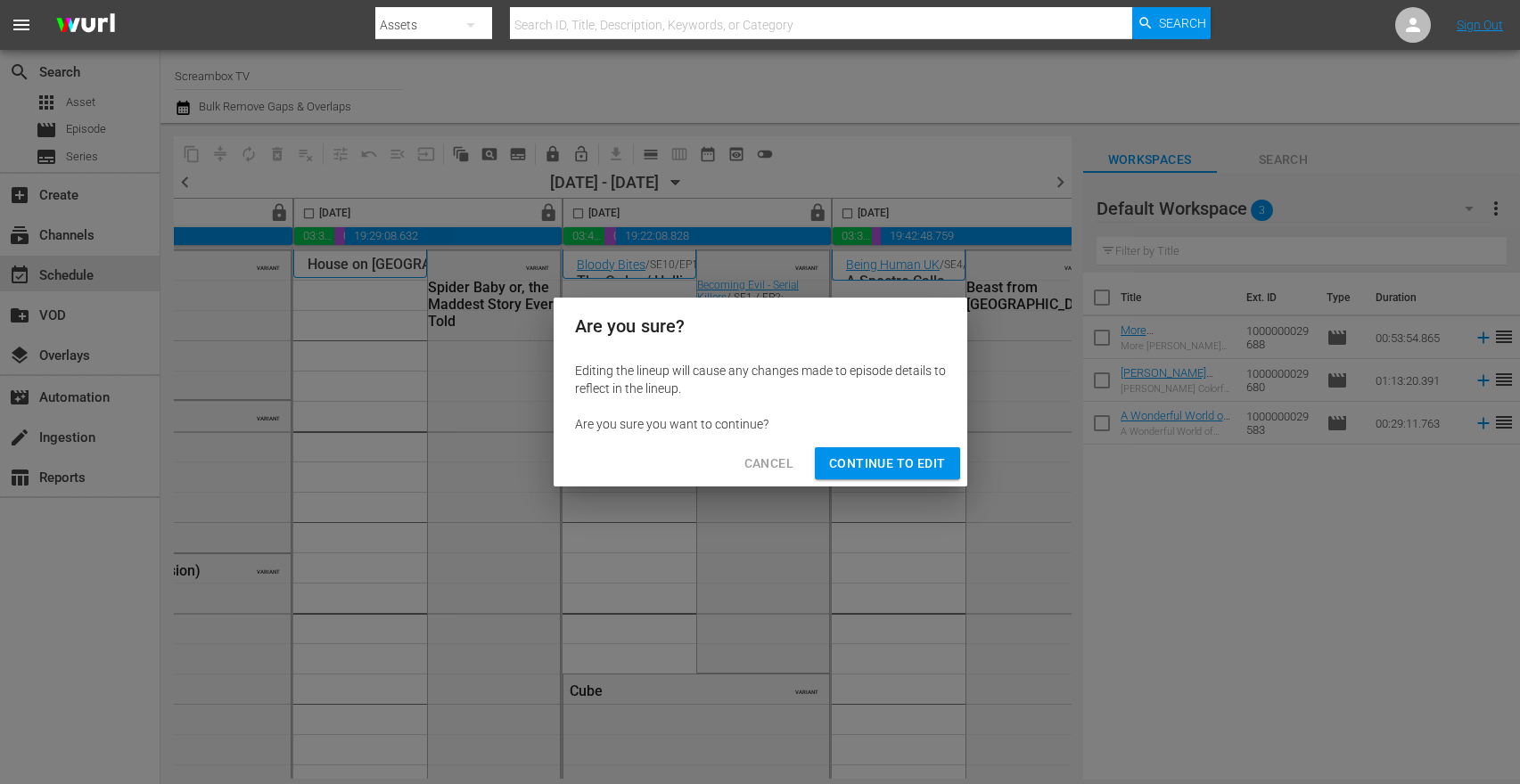
click at [880, 458] on span "Continue to Edit" at bounding box center [887, 464] width 116 height 22
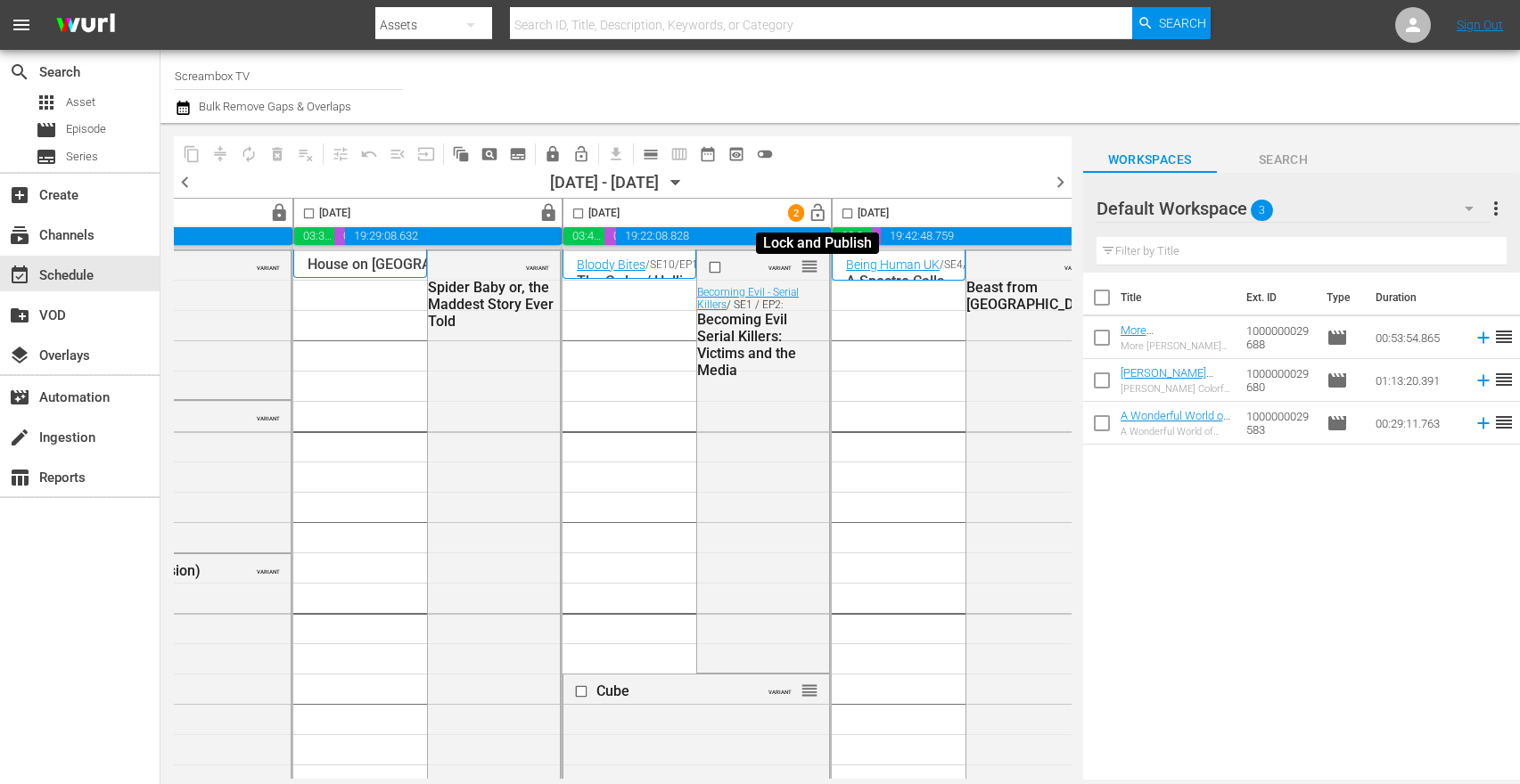
click at [820, 212] on span "lock_open" at bounding box center [818, 214] width 20 height 20
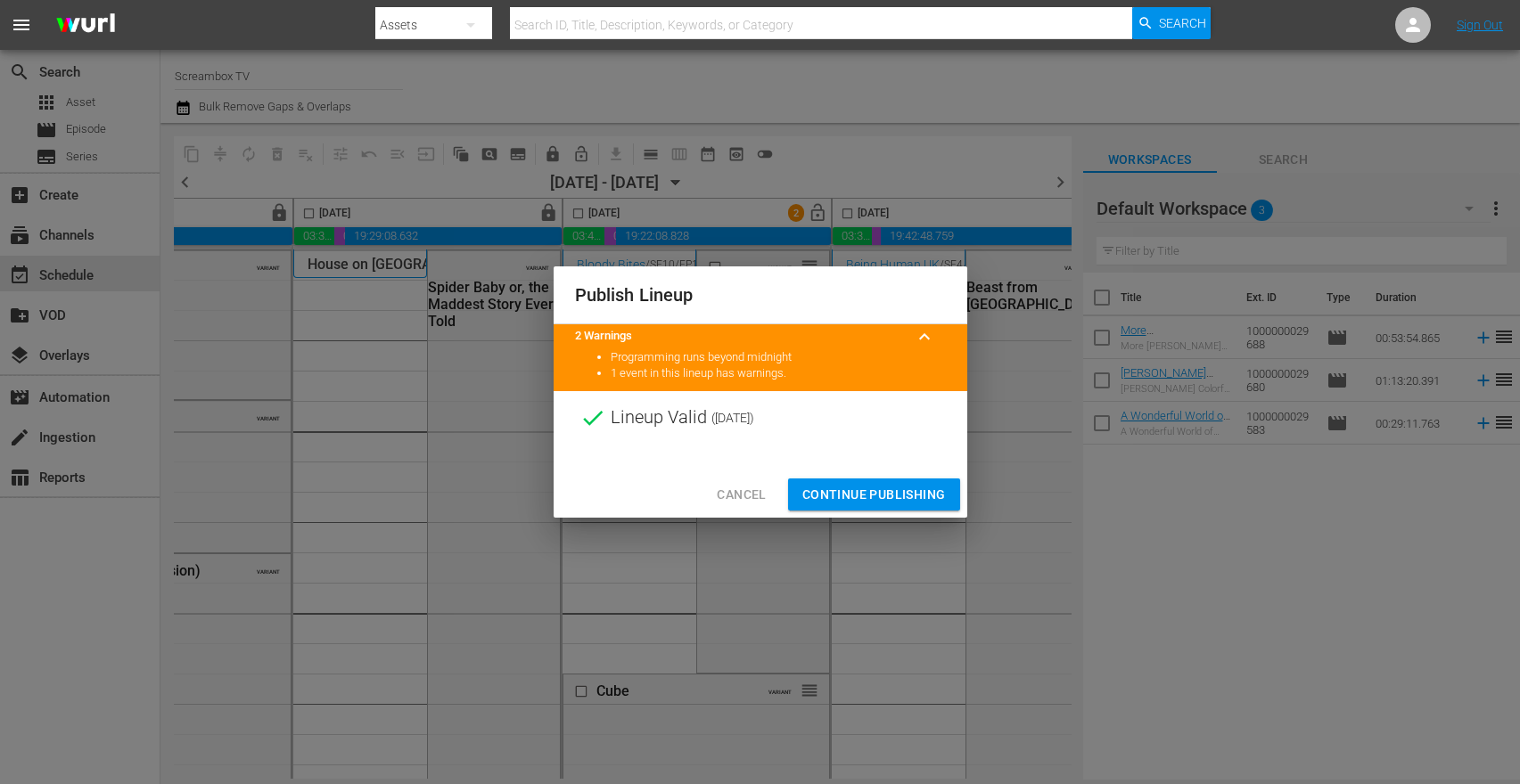
click at [865, 491] on span "Continue Publishing" at bounding box center [874, 495] width 143 height 22
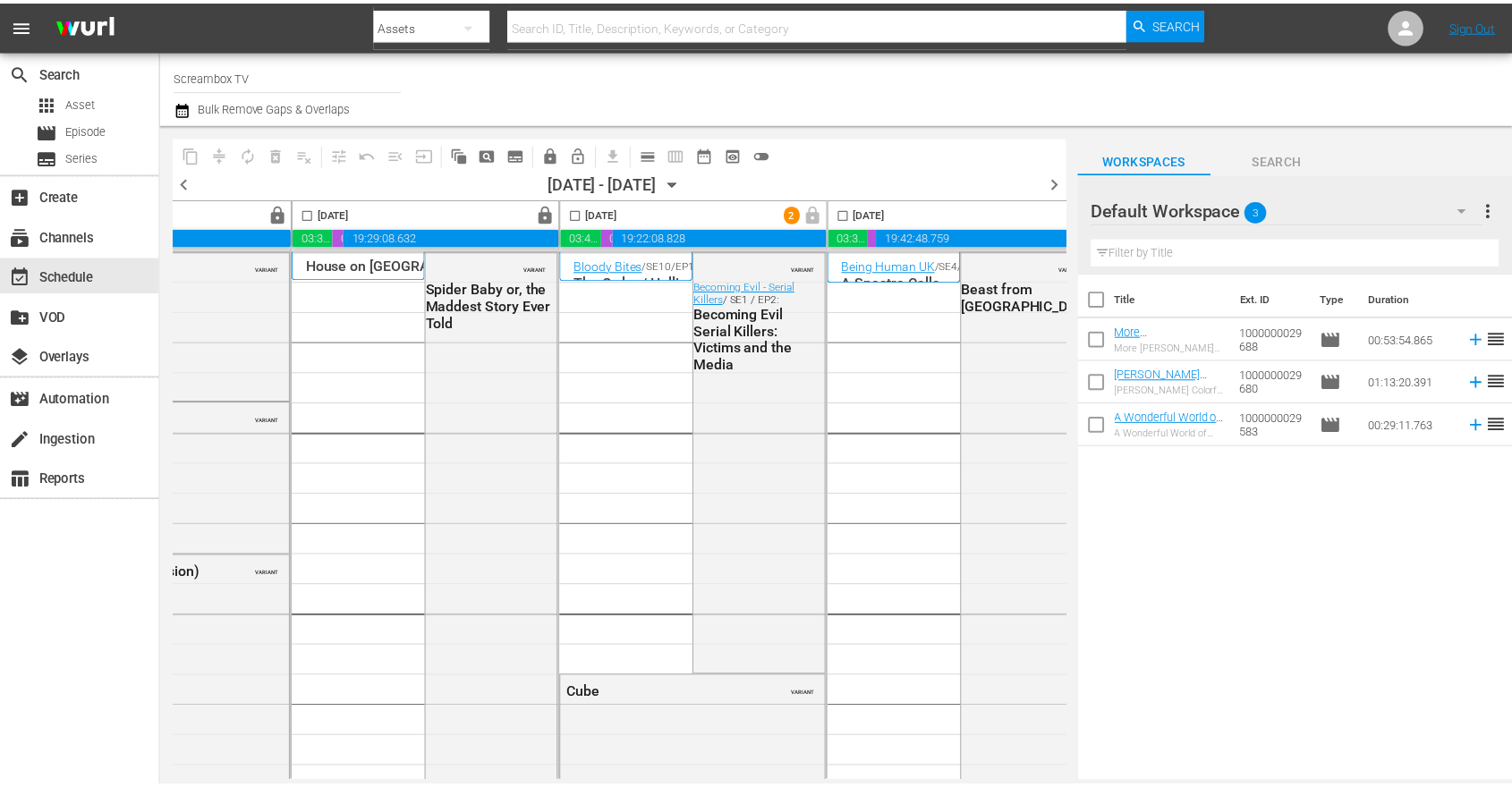
scroll to position [0, 1046]
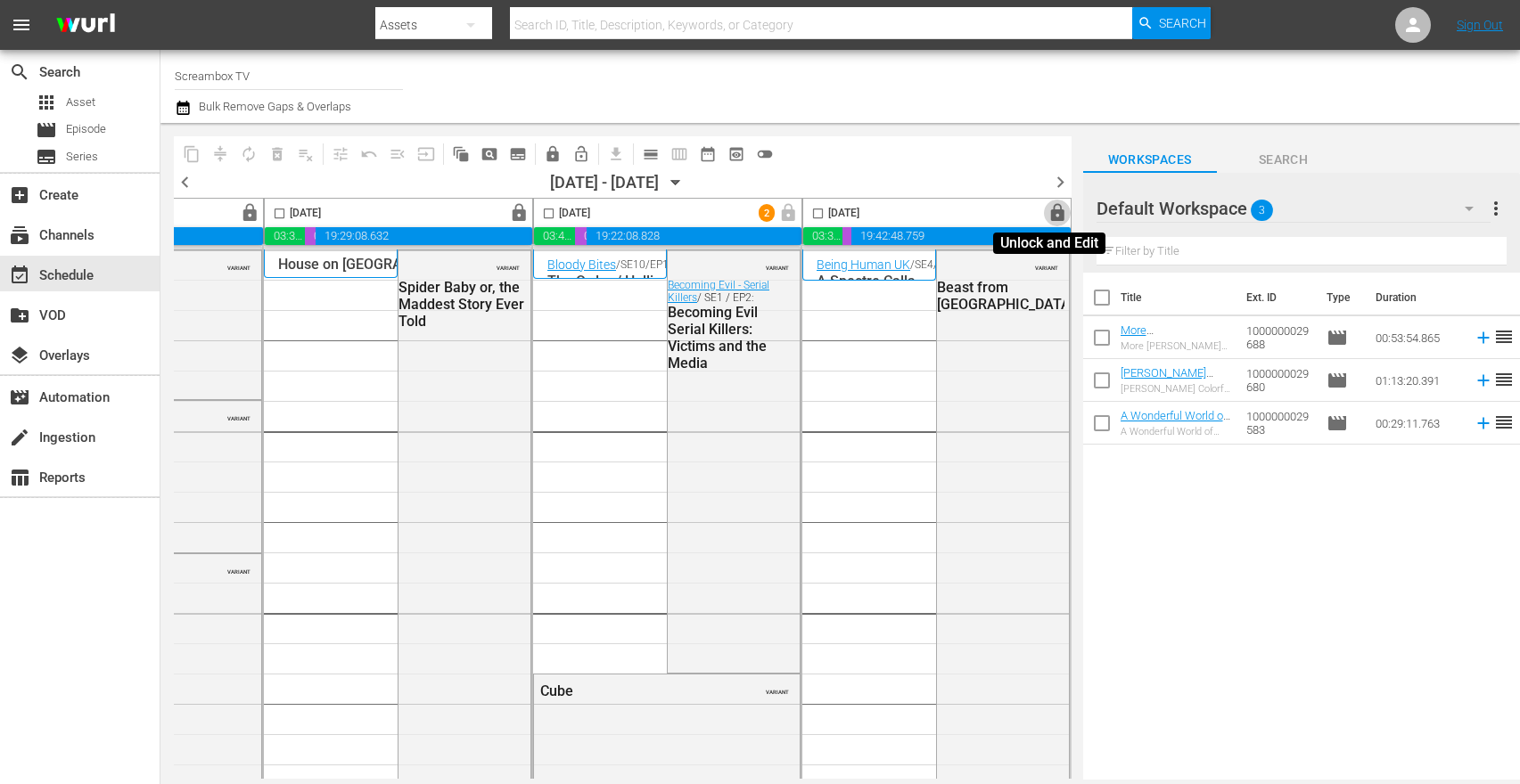
click at [1051, 210] on span "lock" at bounding box center [1058, 214] width 20 height 20
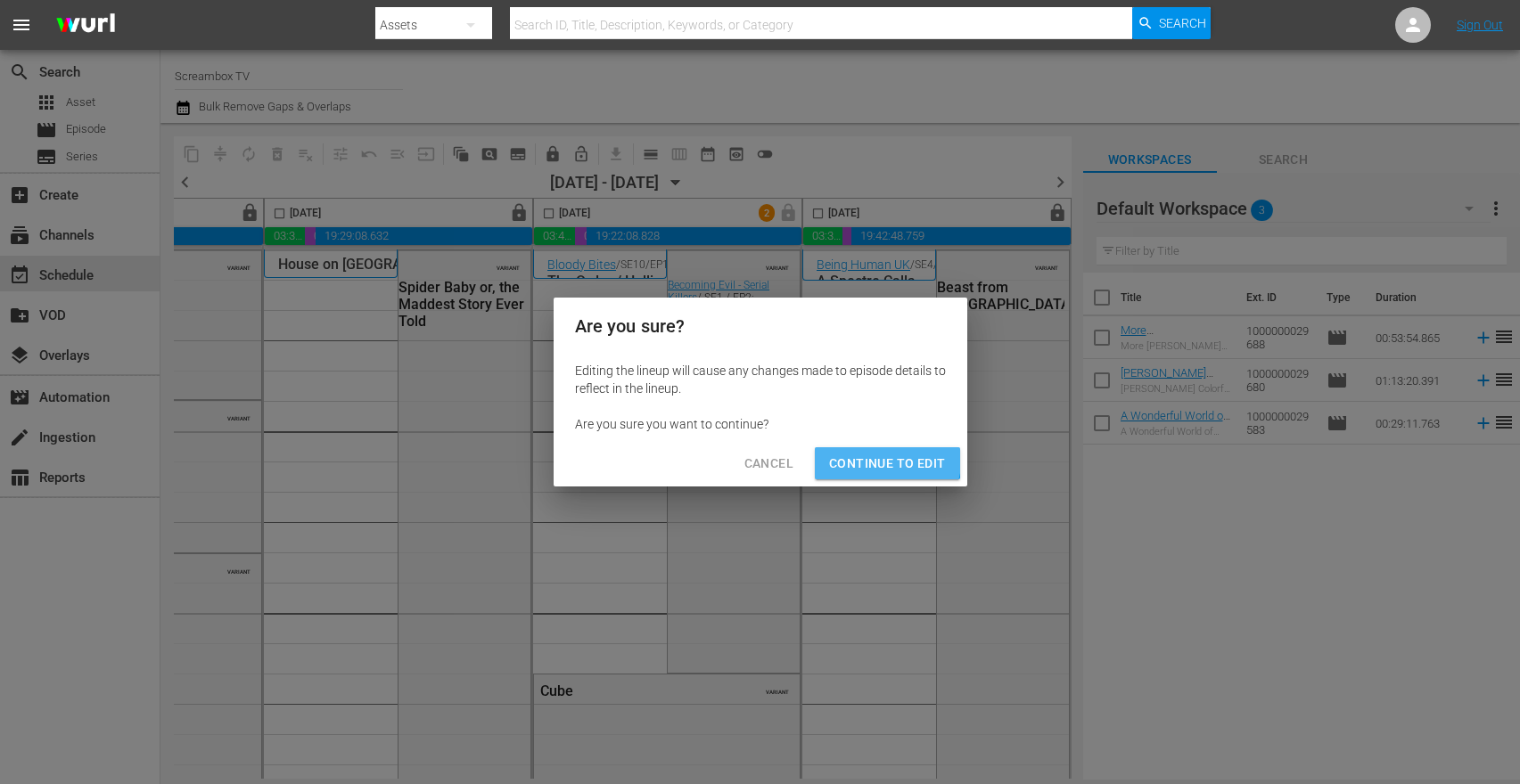
click at [865, 455] on span "Continue to Edit" at bounding box center [887, 464] width 116 height 22
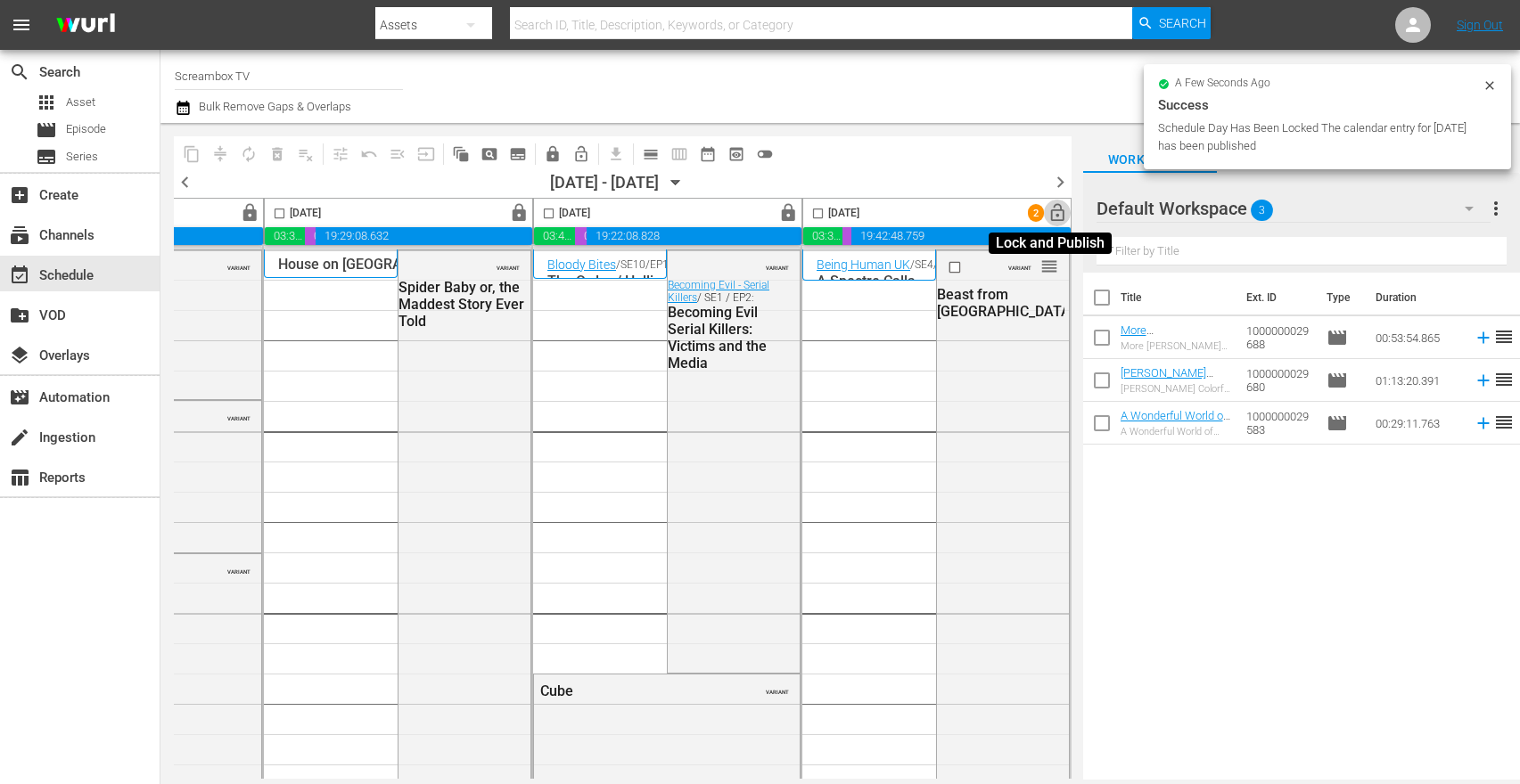
click at [1047, 210] on span "lock_open" at bounding box center [1058, 214] width 20 height 20
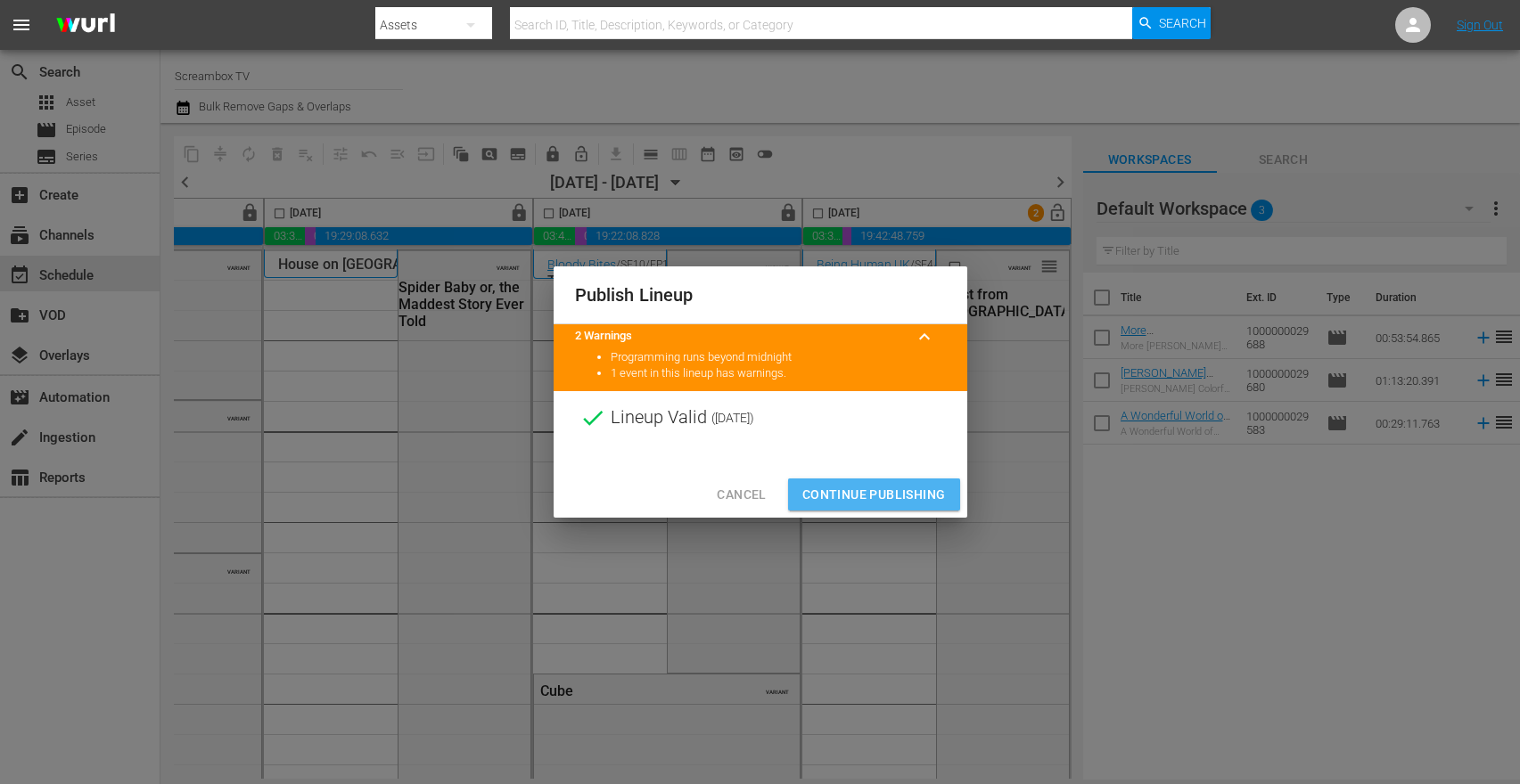
click at [916, 498] on span "Continue Publishing" at bounding box center [874, 495] width 143 height 22
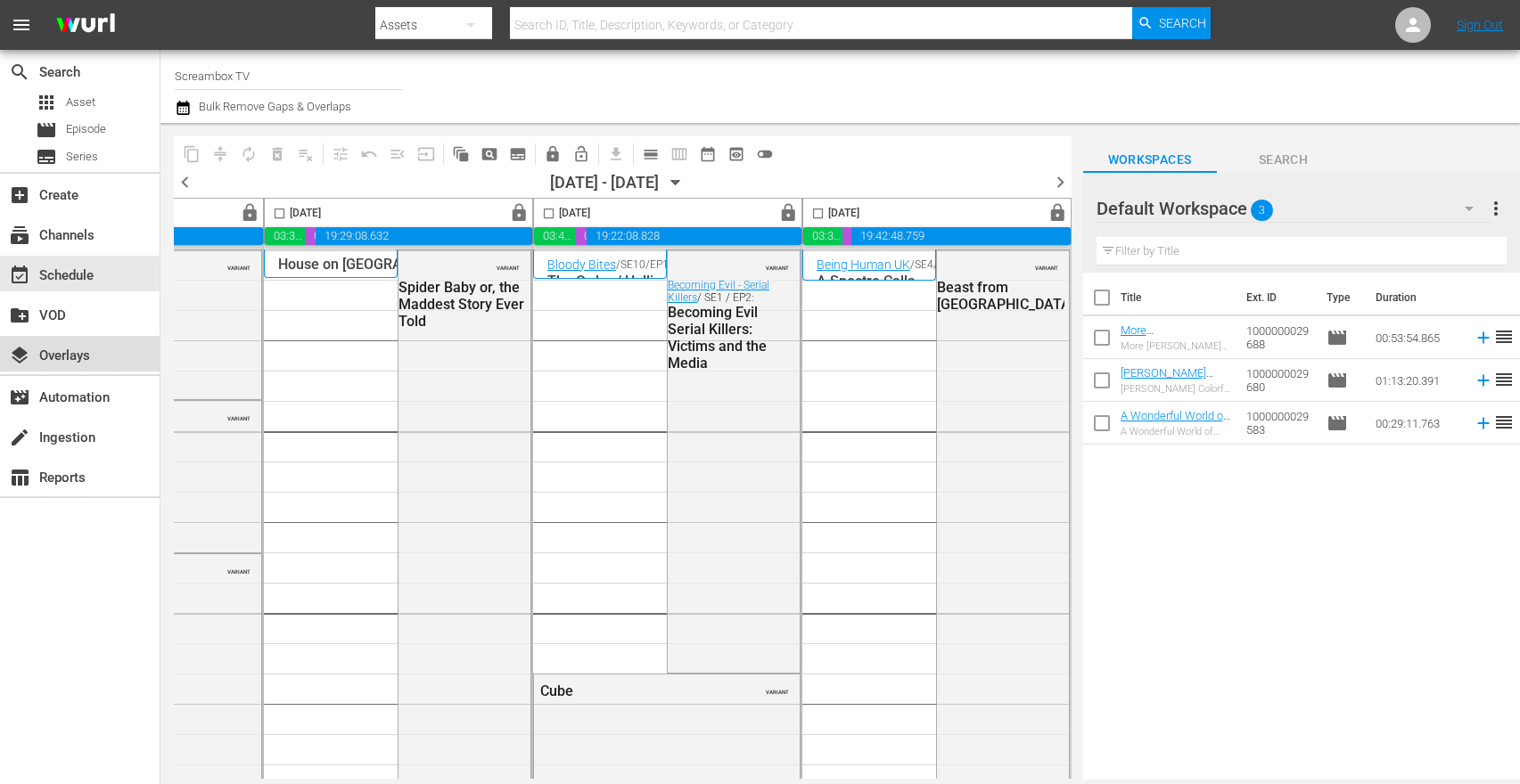
click at [97, 348] on div "layers Overlays" at bounding box center [49, 352] width 100 height 16
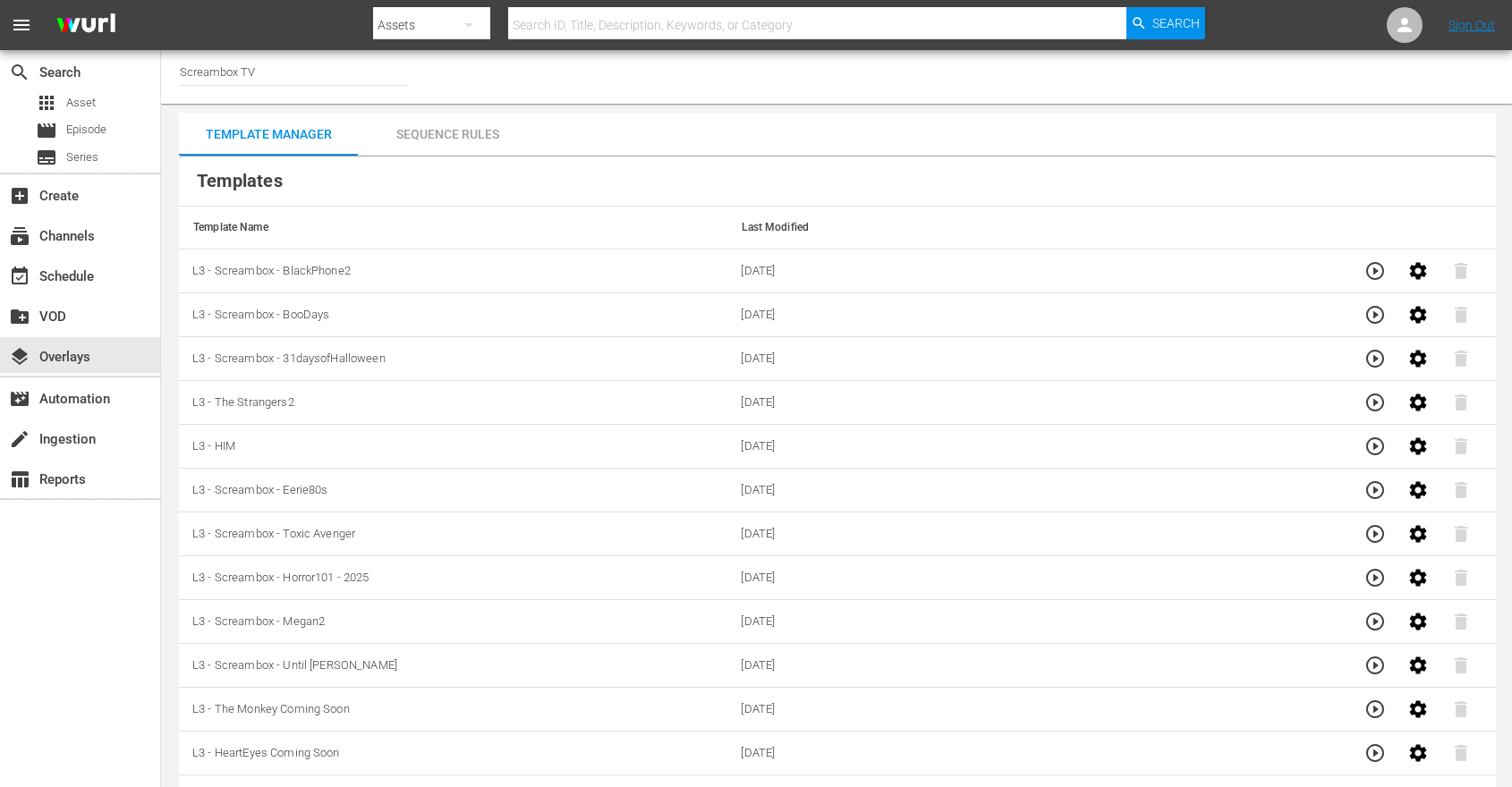
click at [491, 126] on div "Sequence Rules" at bounding box center [447, 134] width 179 height 43
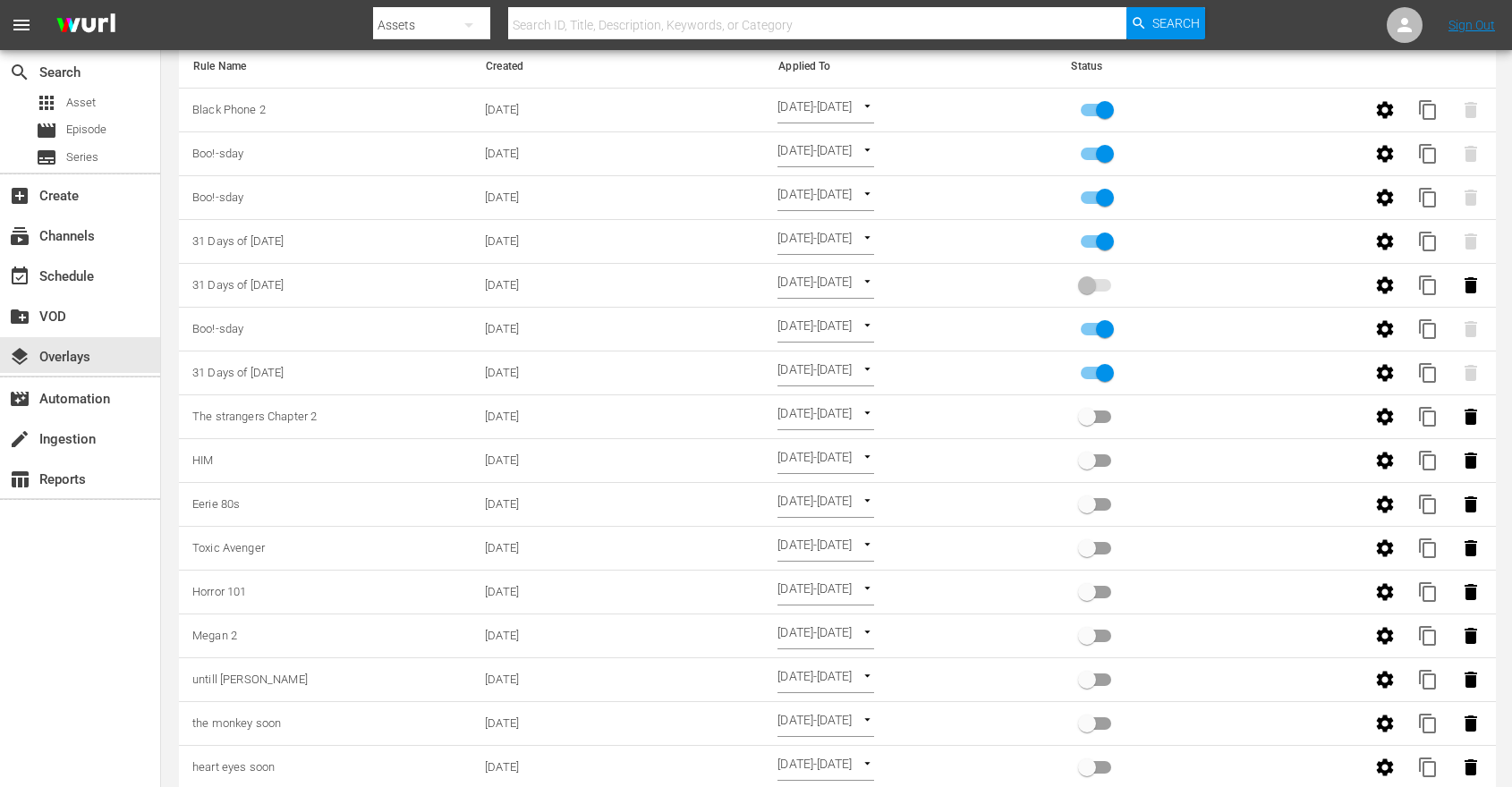
scroll to position [260, 0]
